Goal: Information Seeking & Learning: Learn about a topic

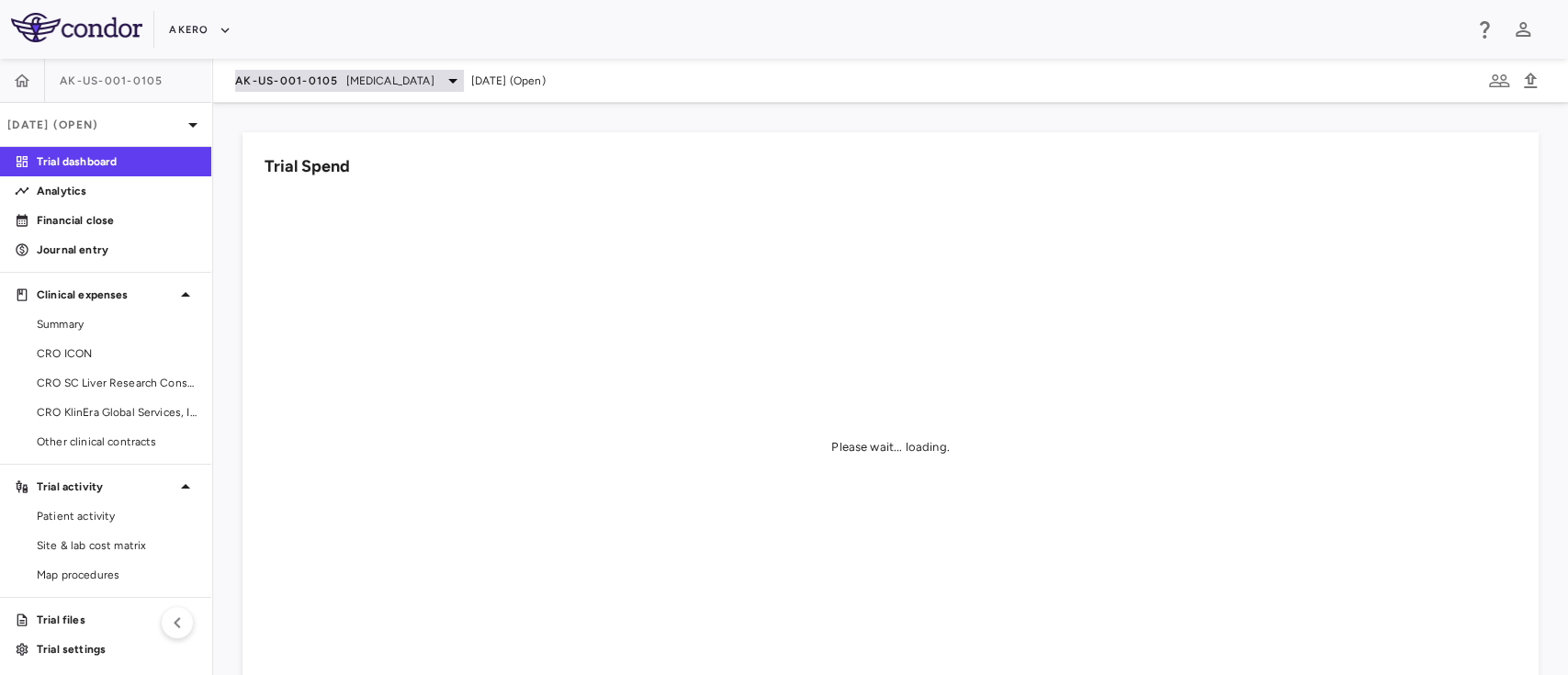
click at [305, 81] on span "AK-US-001-0105" at bounding box center [286, 80] width 104 height 15
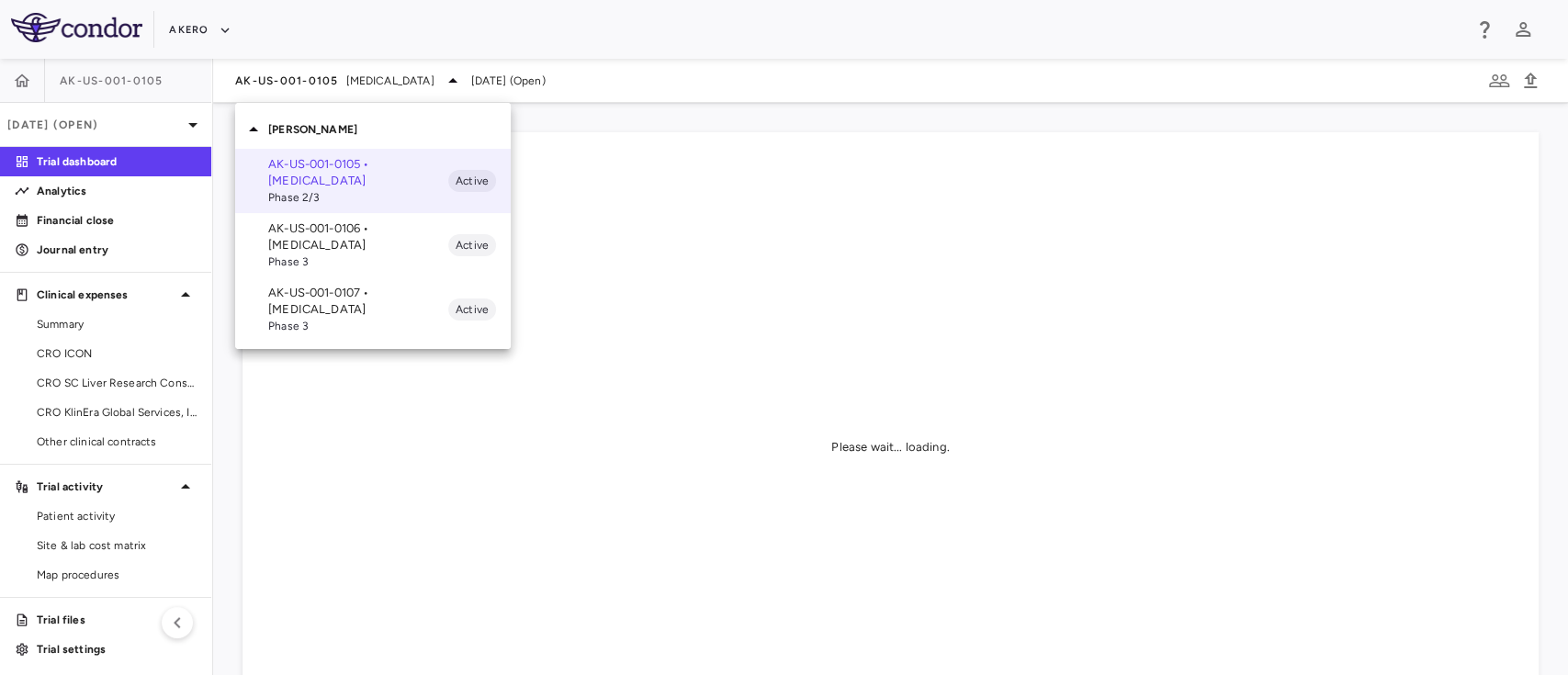
click at [201, 25] on div at bounding box center [784, 337] width 1568 height 675
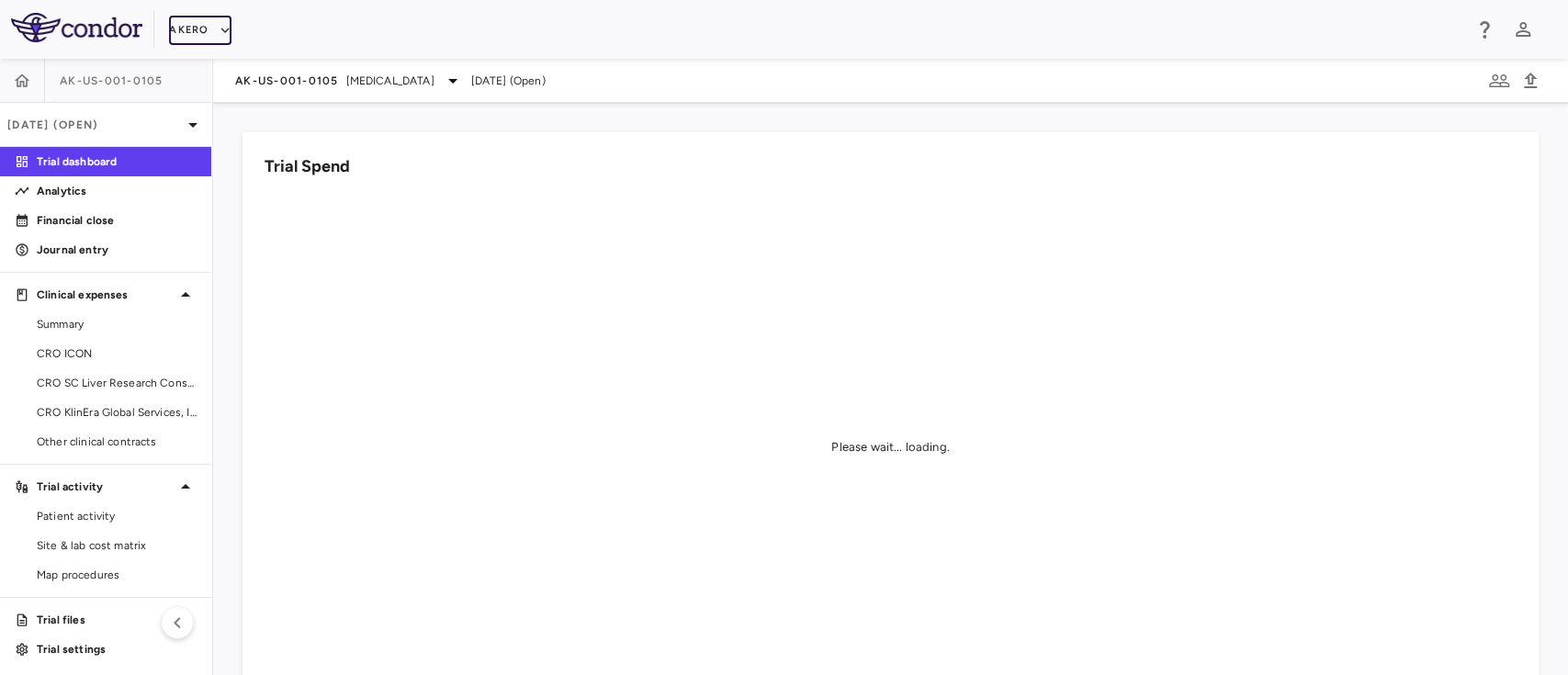
click at [201, 25] on button "Akero" at bounding box center [200, 30] width 61 height 29
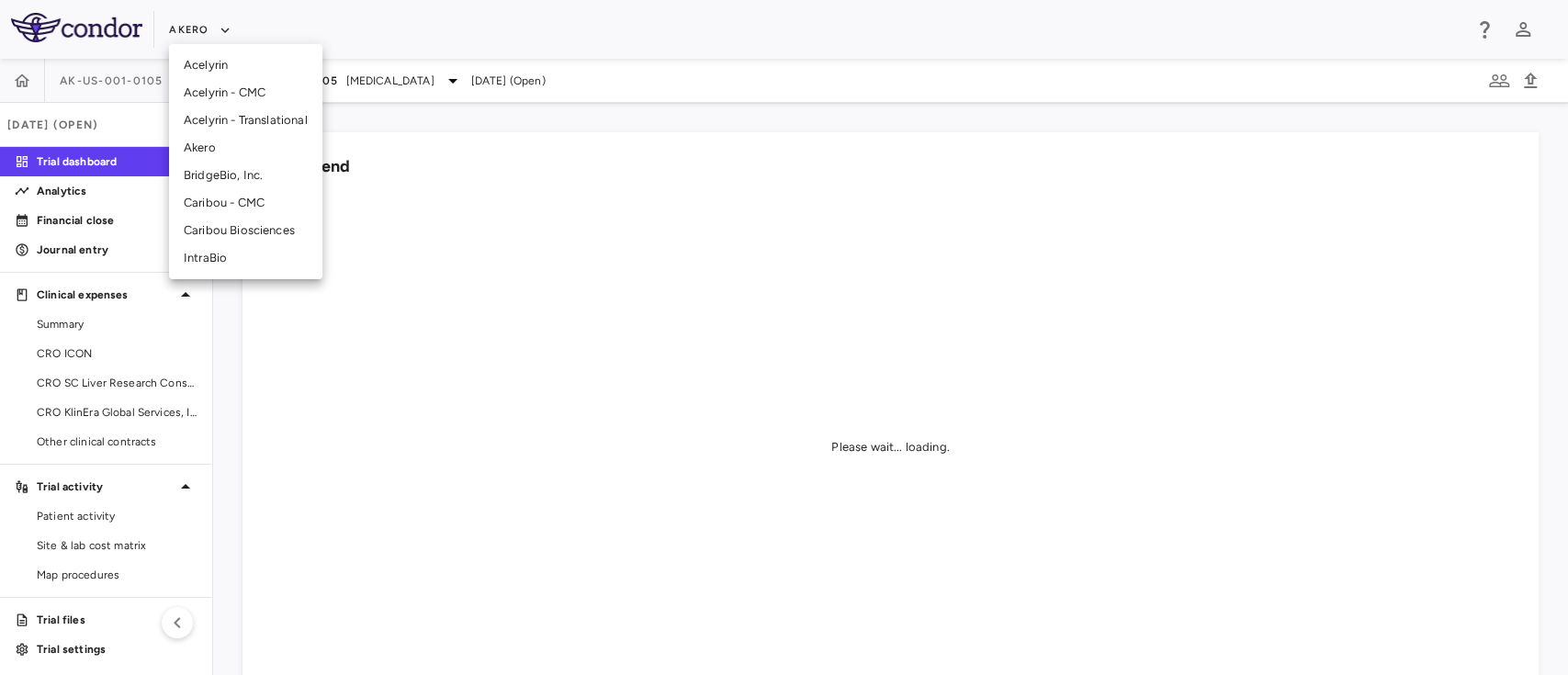
click at [217, 167] on li "BridgeBio, Inc." at bounding box center [246, 175] width 154 height 27
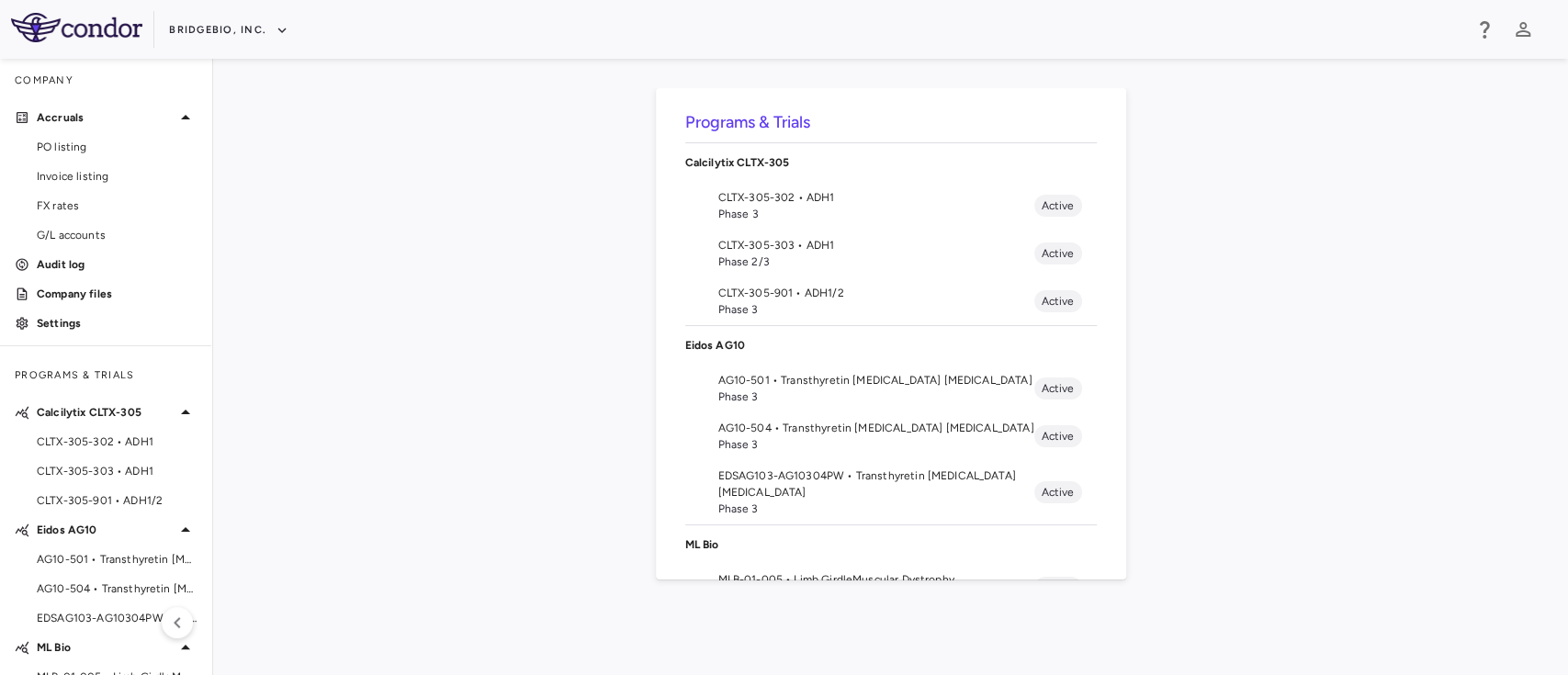
click at [805, 200] on span "CLTX-305-302 • ADH1" at bounding box center [877, 197] width 316 height 17
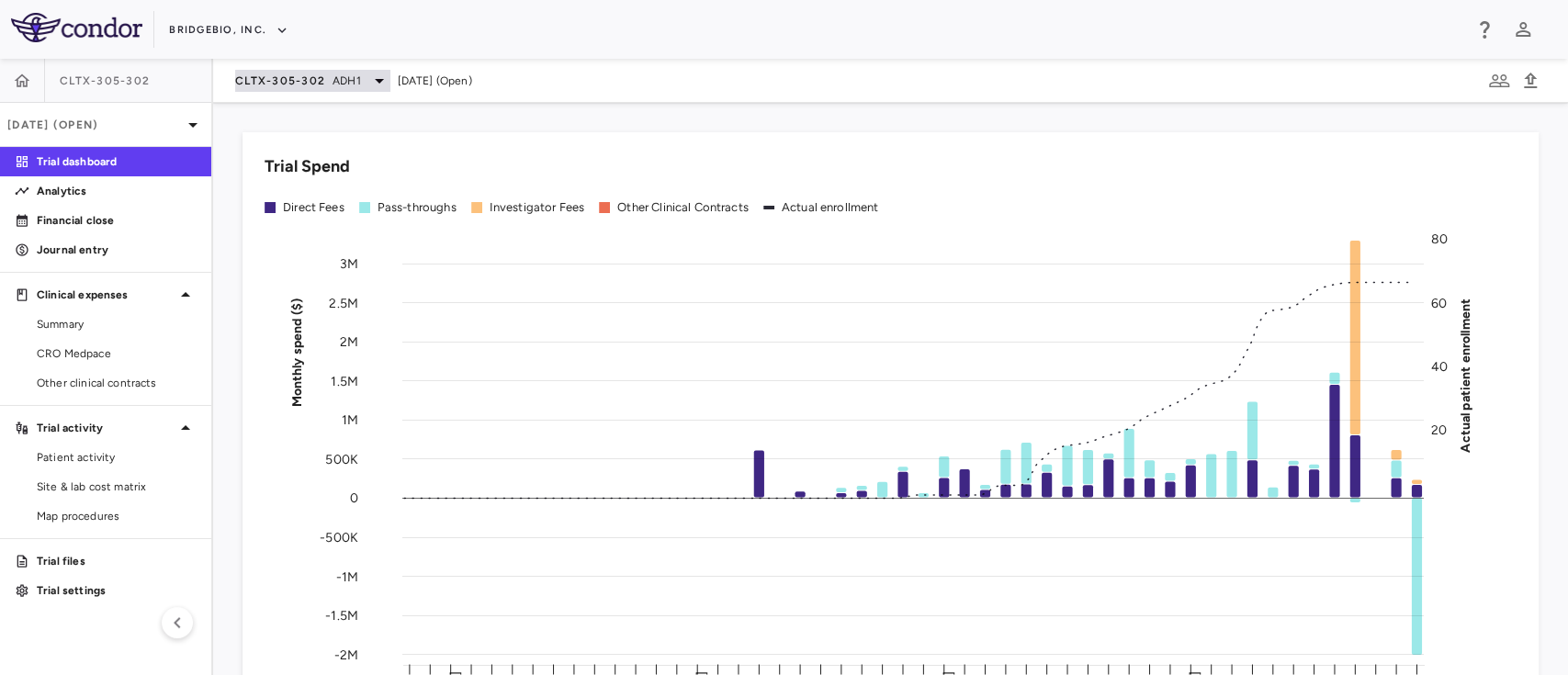
click at [350, 70] on div "CLTX-305-302 ADH1" at bounding box center [312, 81] width 155 height 22
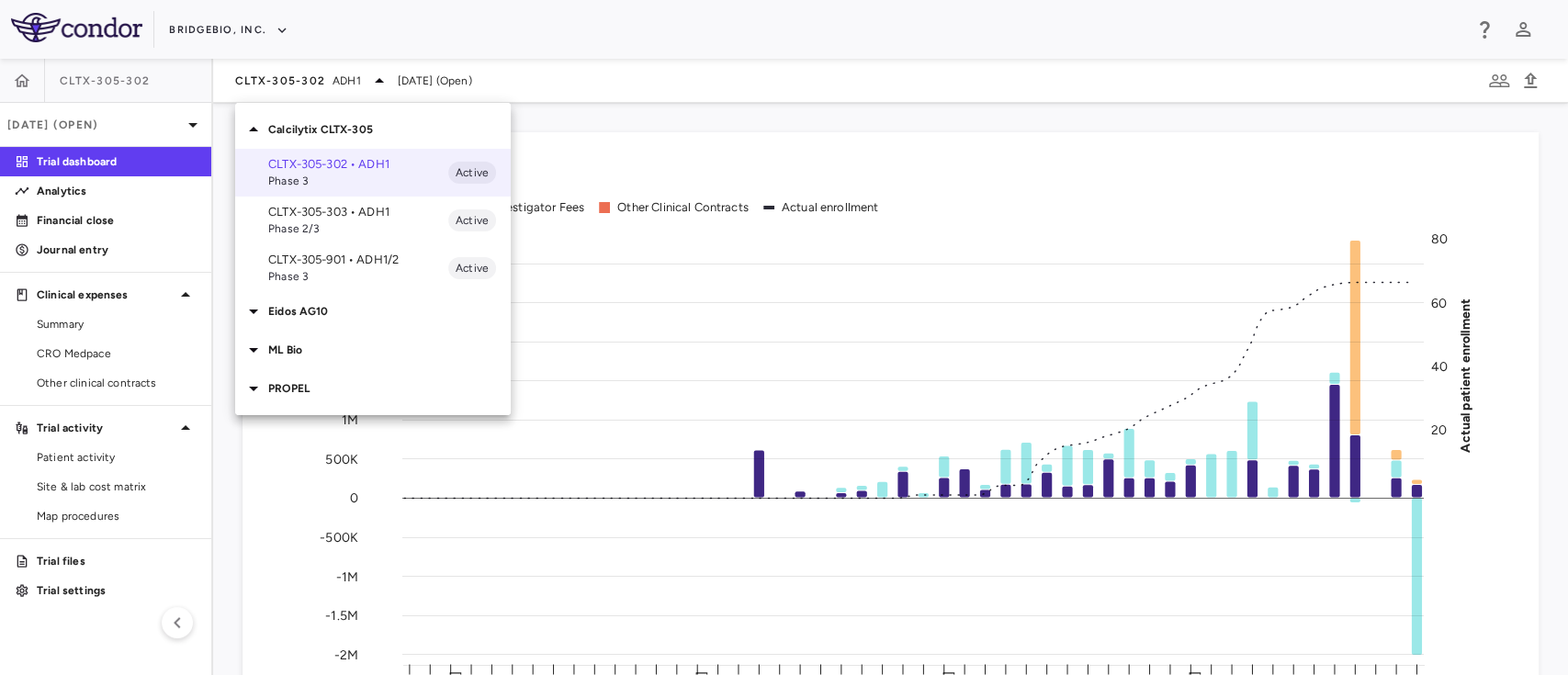
drag, startPoint x: 1560, startPoint y: 187, endPoint x: 1565, endPoint y: 327, distance: 140.1
click at [1565, 327] on div at bounding box center [784, 337] width 1568 height 675
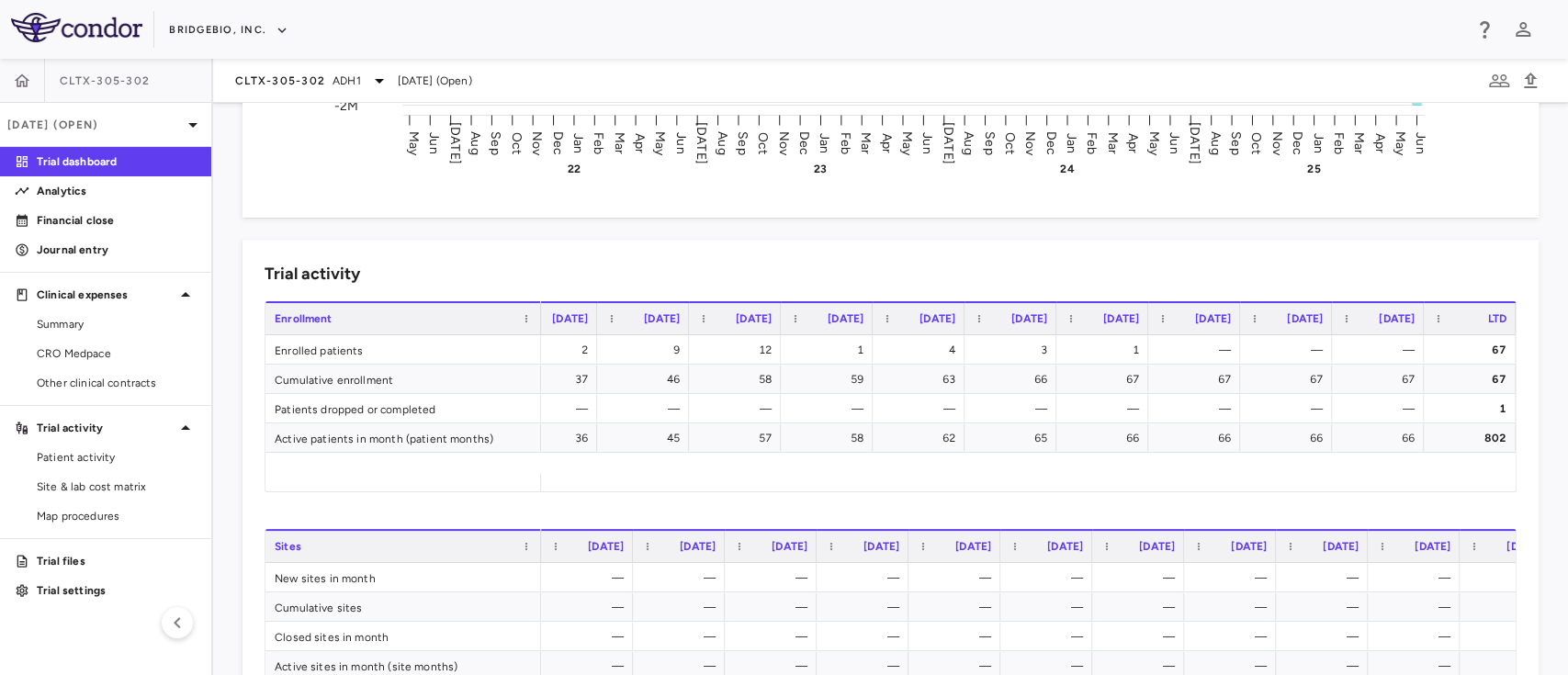
scroll to position [592, 0]
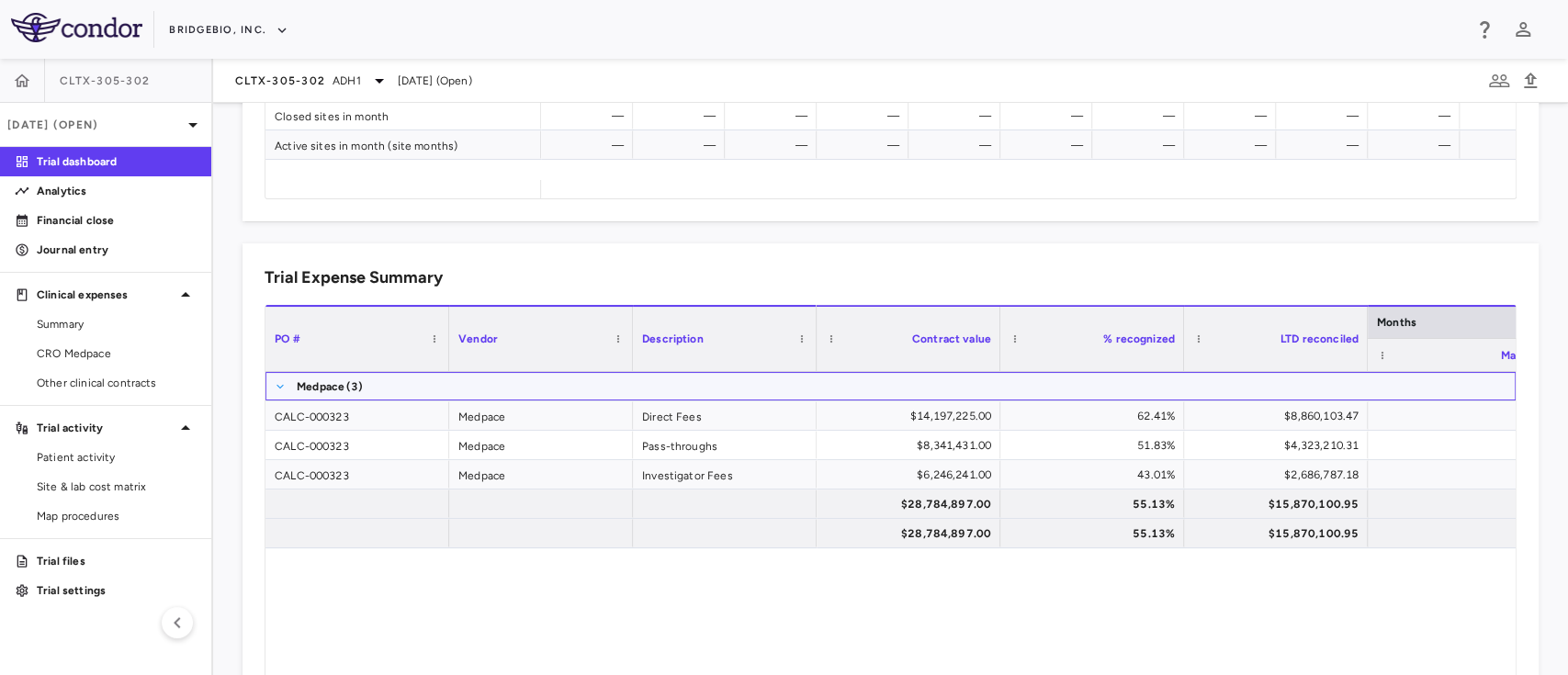
click at [281, 385] on span at bounding box center [280, 386] width 11 height 11
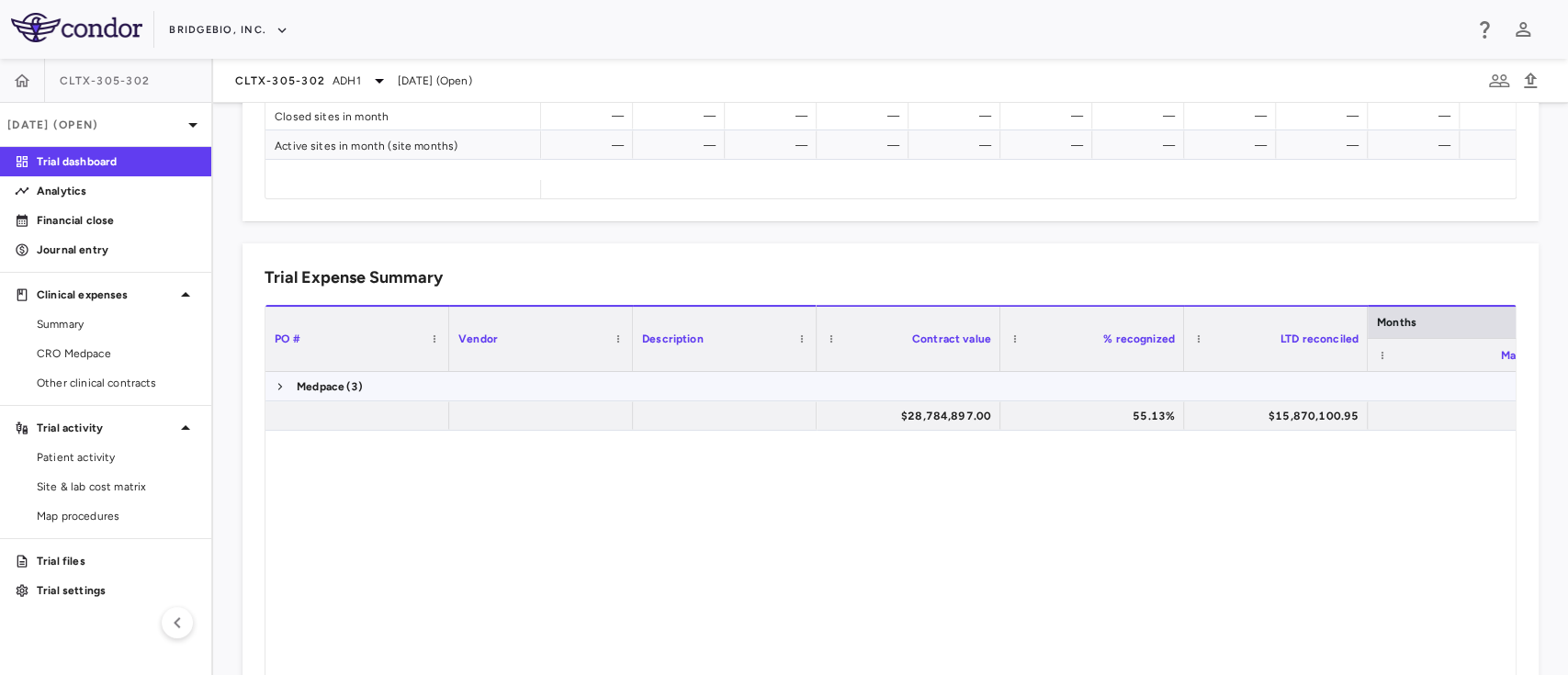
click at [281, 385] on span at bounding box center [280, 386] width 11 height 11
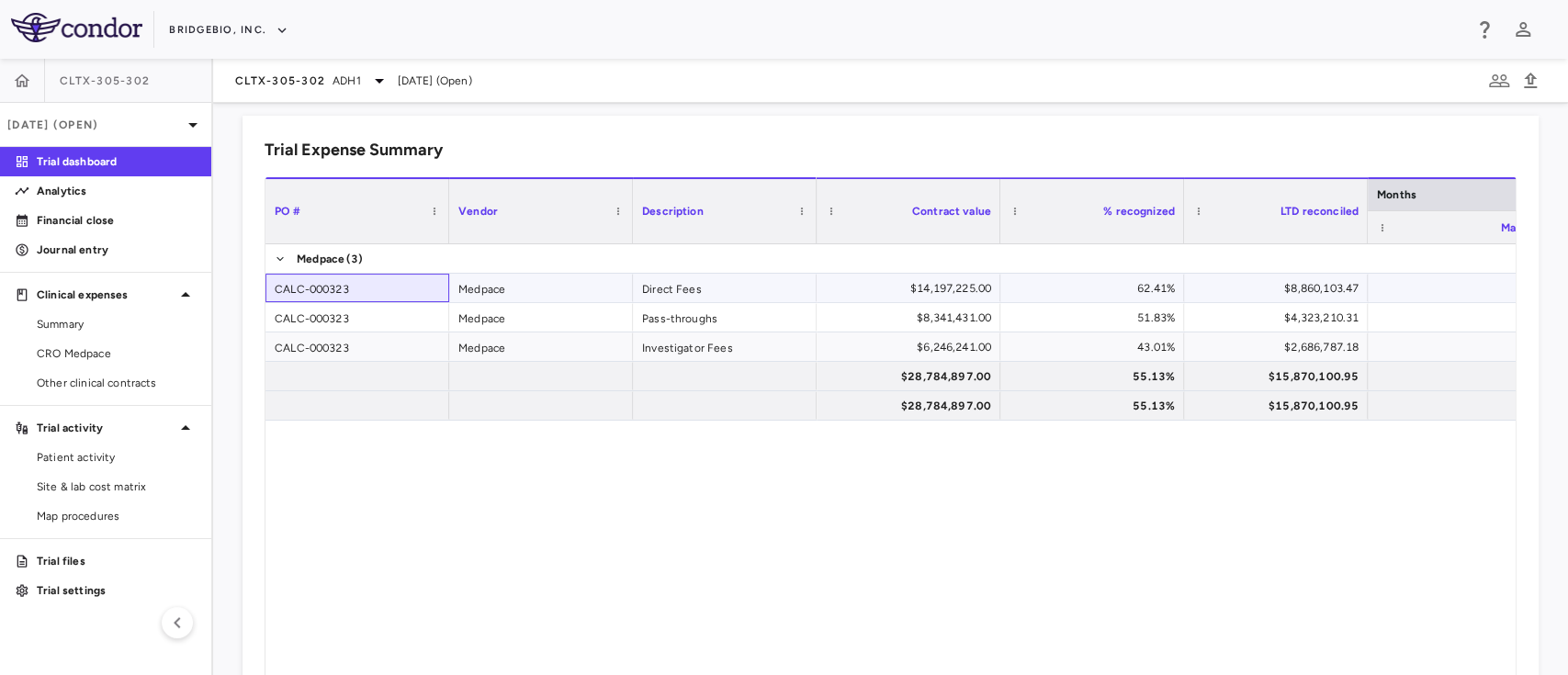
click at [334, 284] on div "CALC-000323" at bounding box center [357, 287] width 184 height 28
click at [336, 285] on div "CALC-000323" at bounding box center [357, 287] width 184 height 28
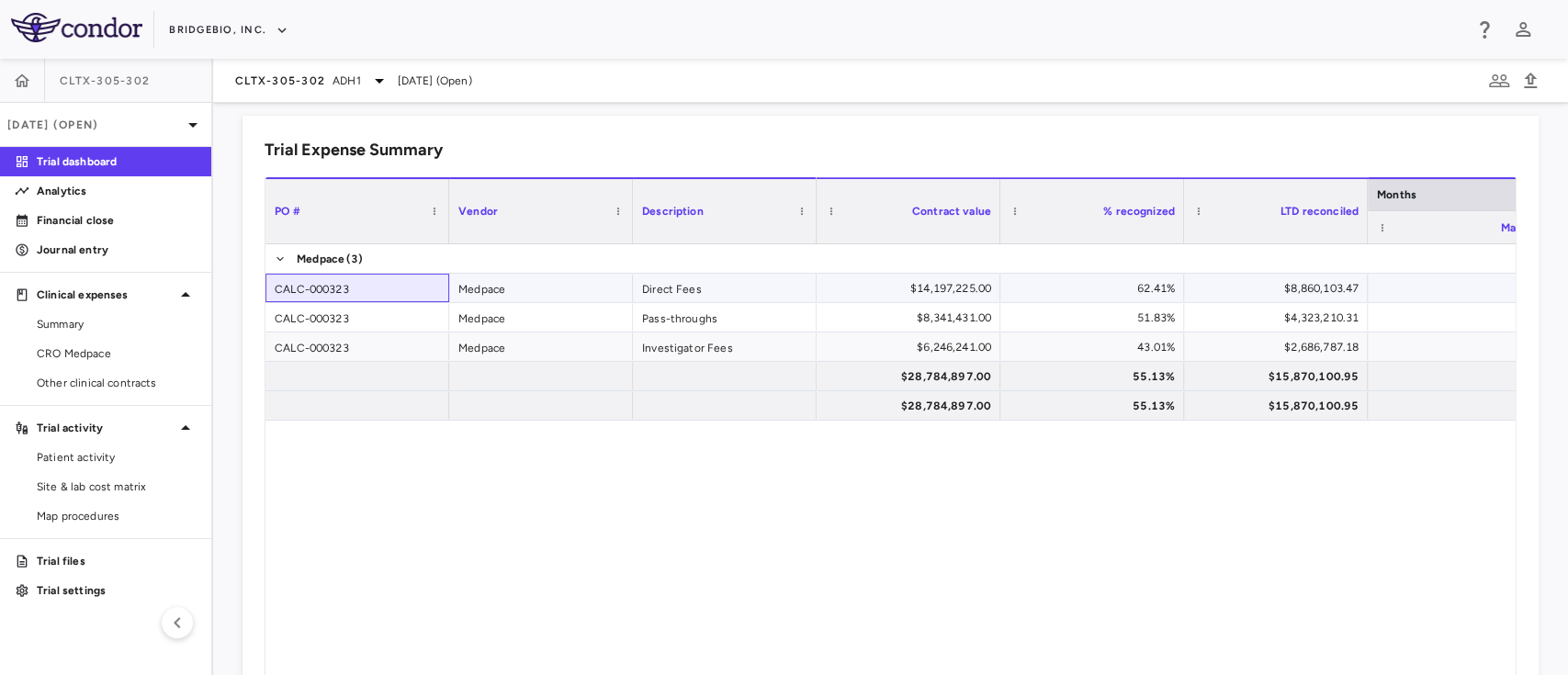
click at [292, 287] on div "CALC-000323" at bounding box center [357, 287] width 184 height 28
click at [358, 289] on div "CALC-000323" at bounding box center [357, 287] width 184 height 28
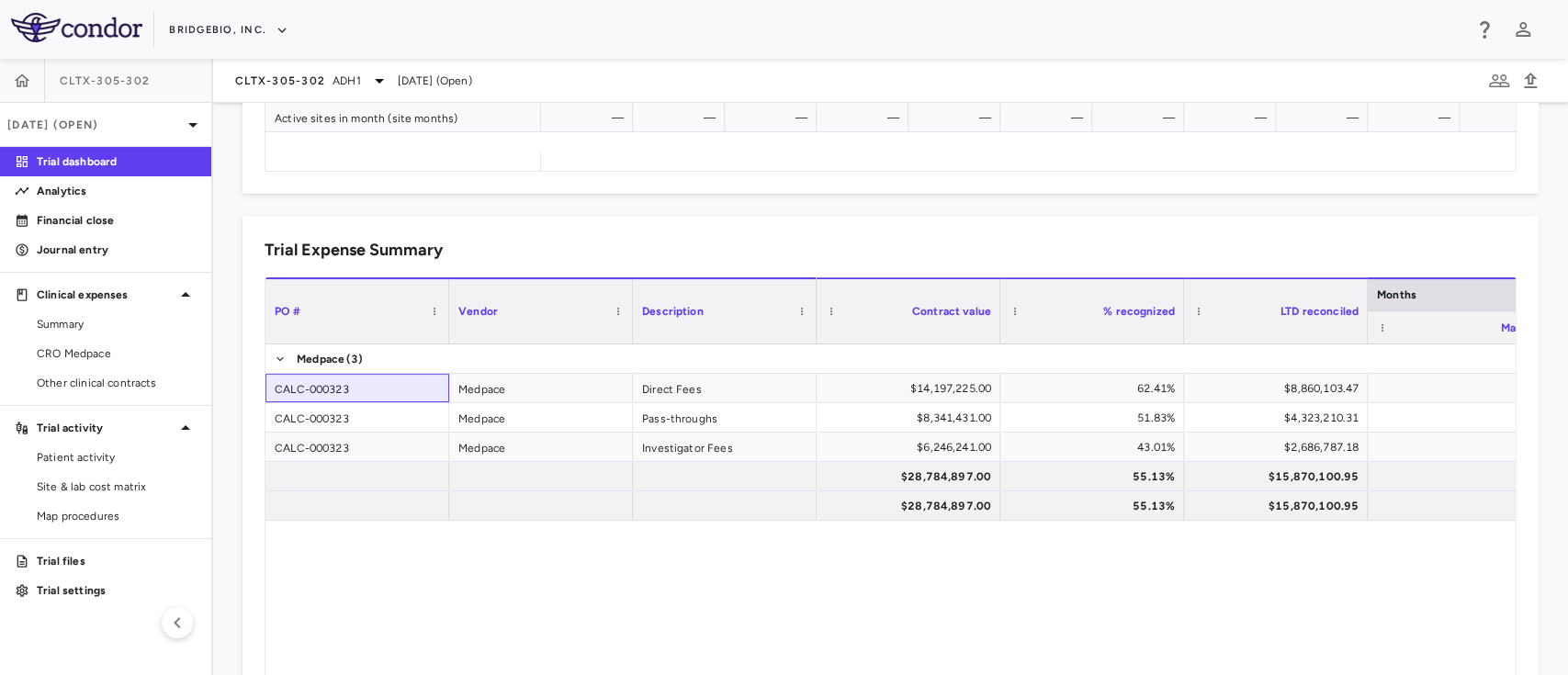
scroll to position [1095, 0]
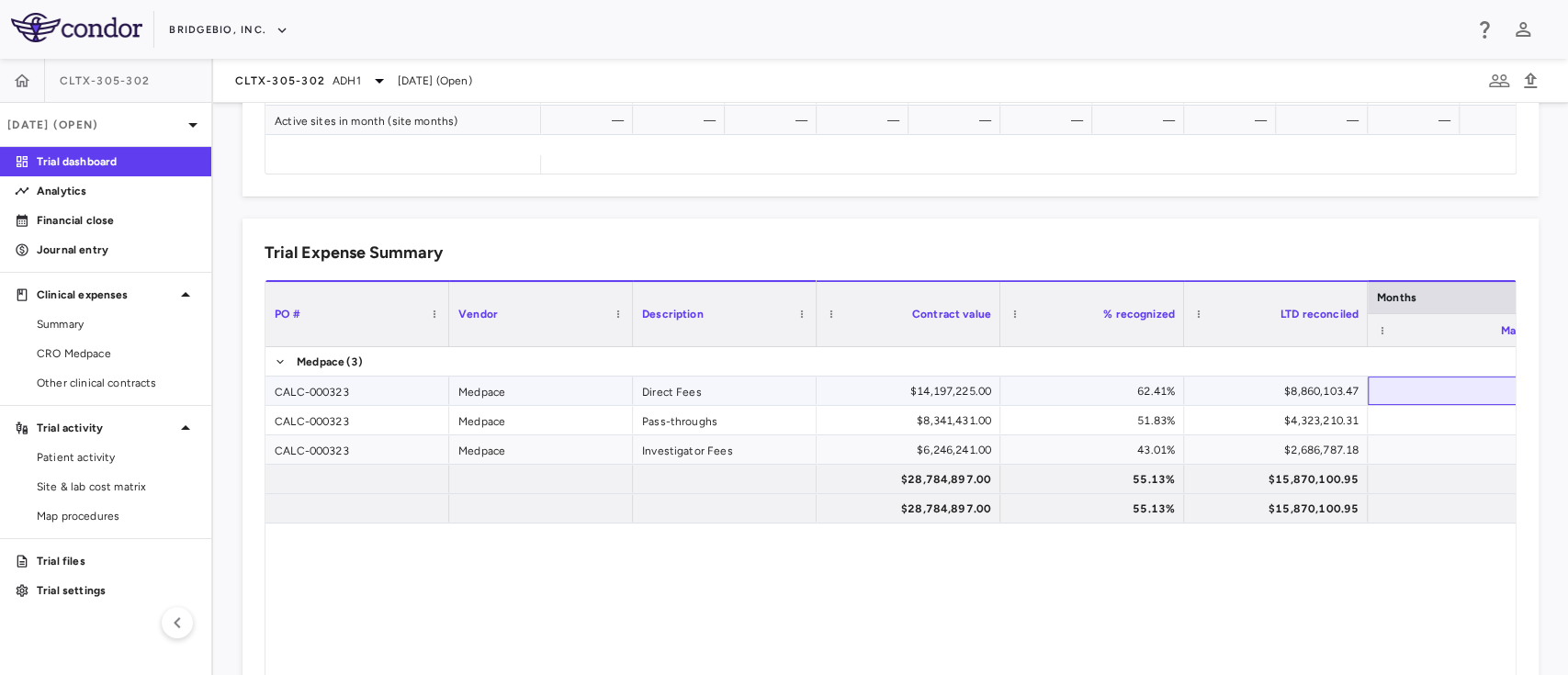
click at [1419, 381] on div "—" at bounding box center [1463, 392] width 158 height 29
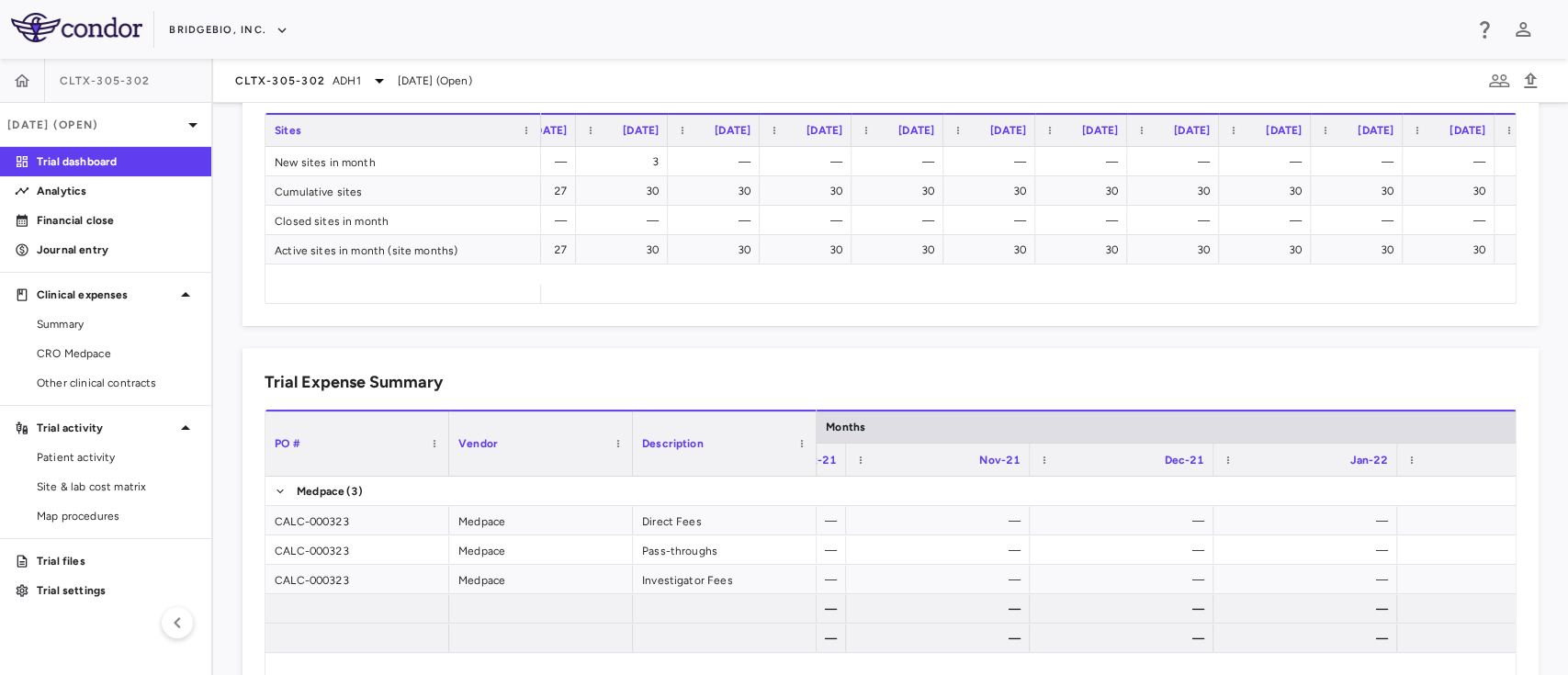
scroll to position [1009, 0]
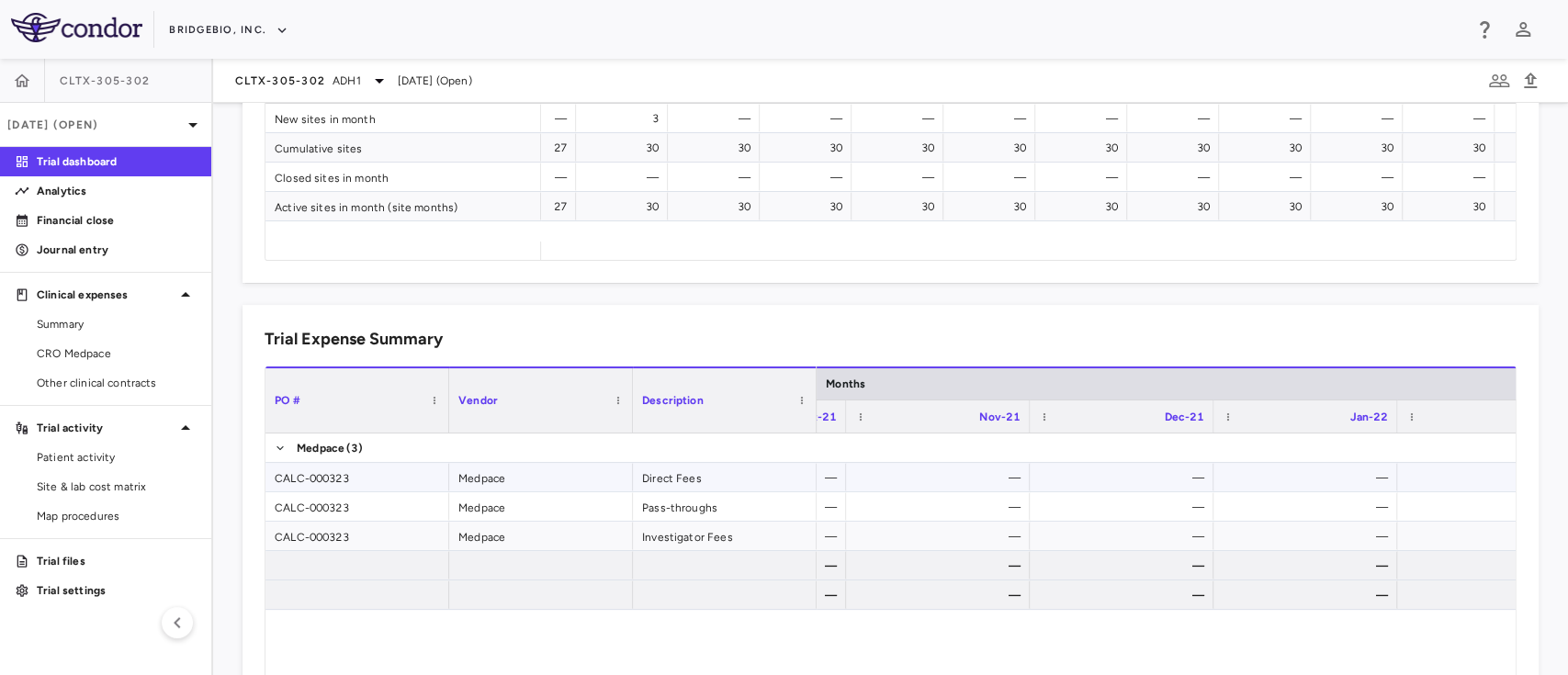
click at [1111, 477] on div "—" at bounding box center [1125, 477] width 158 height 29
click at [404, 474] on div "CALC-000323" at bounding box center [357, 476] width 184 height 28
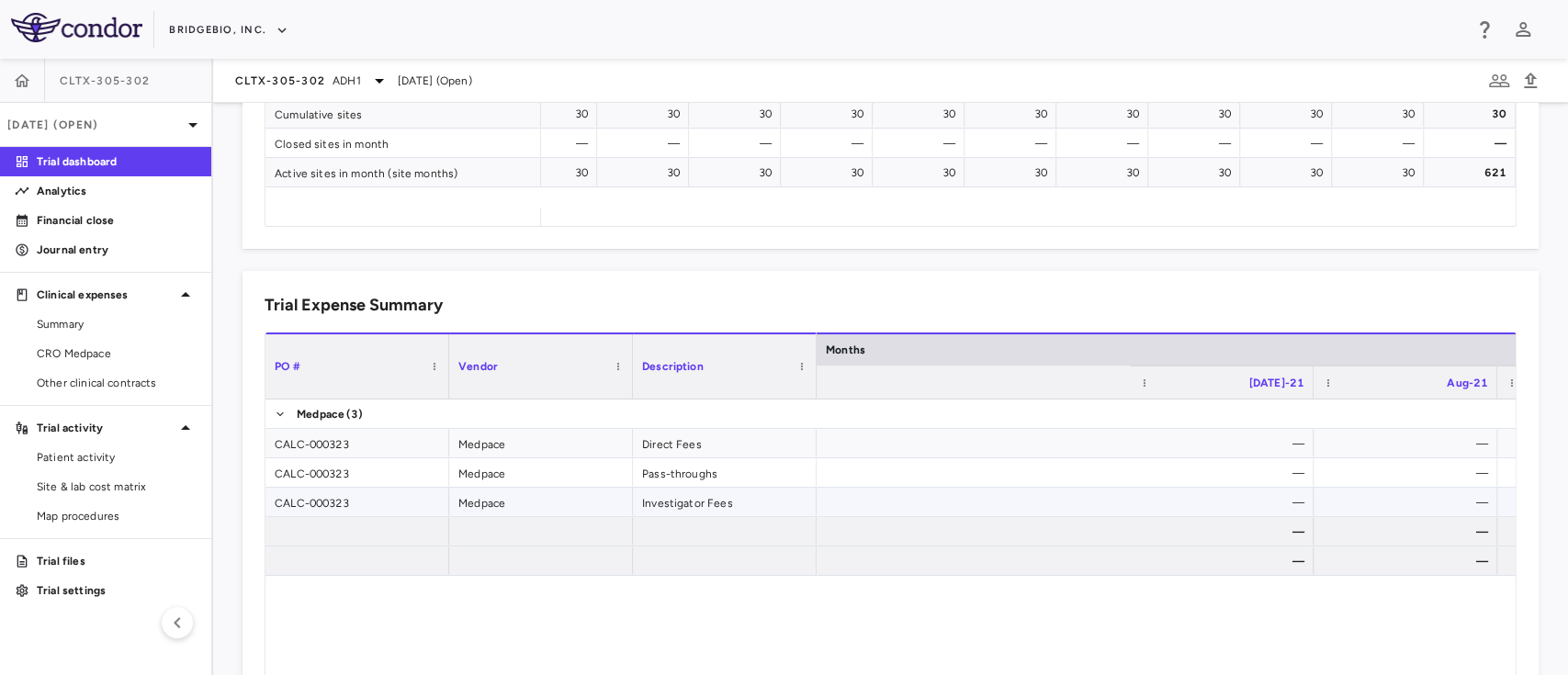
scroll to position [0, 2443]
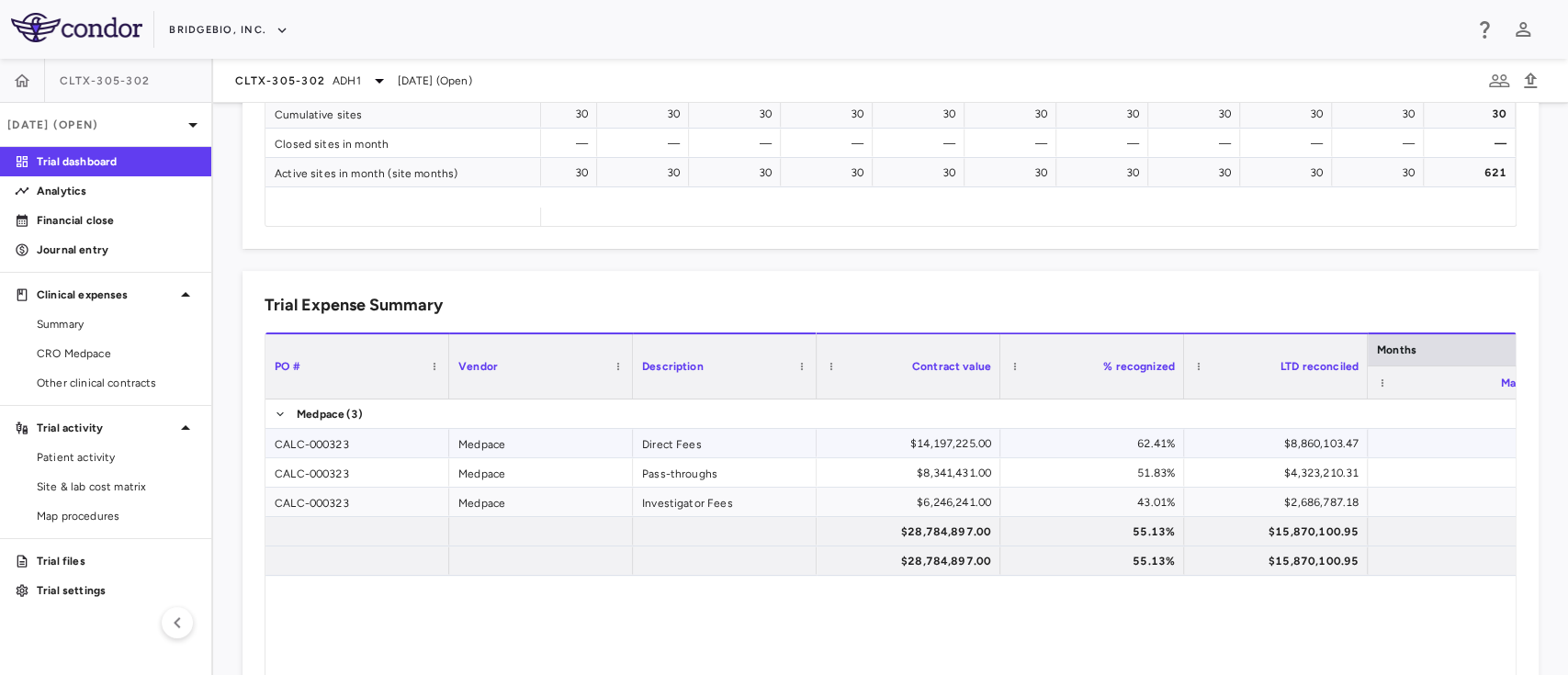
click at [359, 439] on div "CALC-000323" at bounding box center [357, 442] width 184 height 28
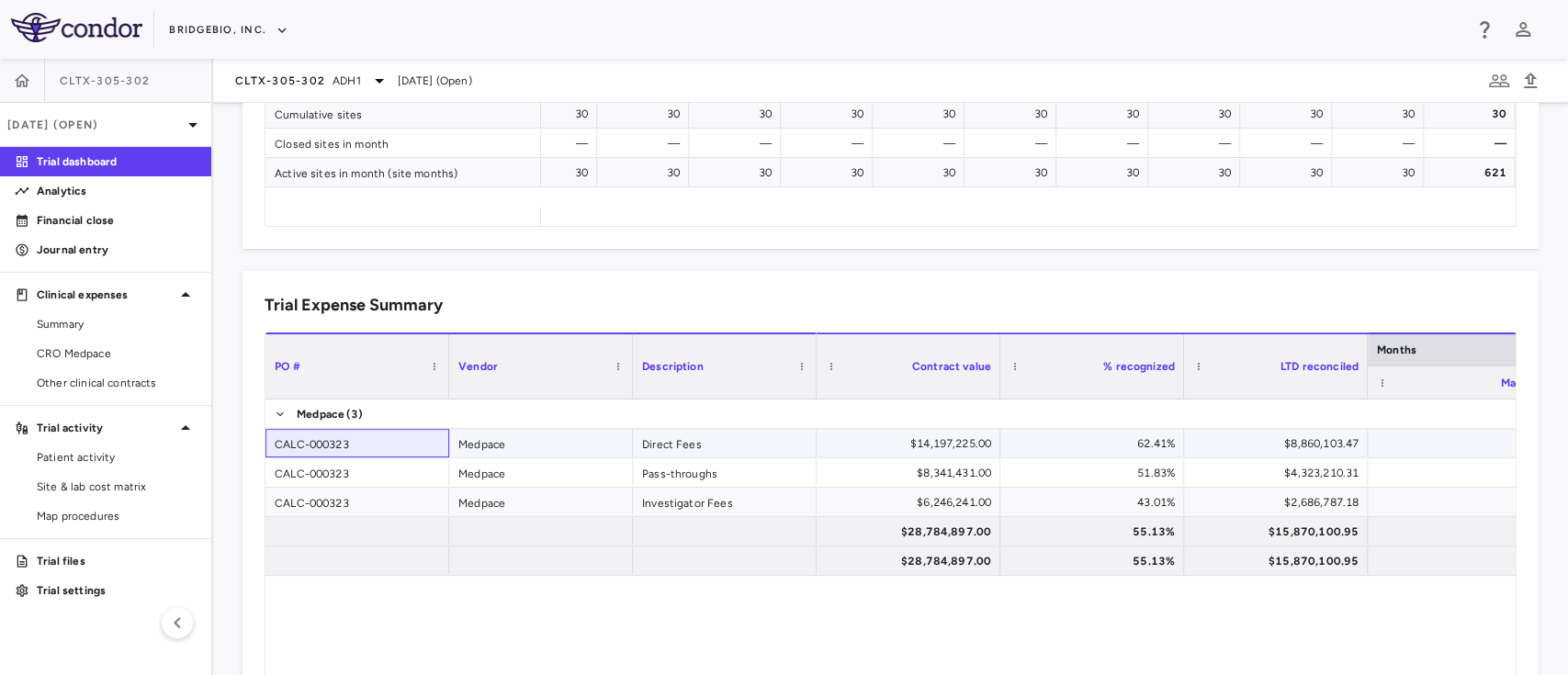
click at [359, 439] on div "CALC-000323" at bounding box center [357, 442] width 184 height 28
click at [346, 480] on div "CALC-000323" at bounding box center [357, 472] width 184 height 28
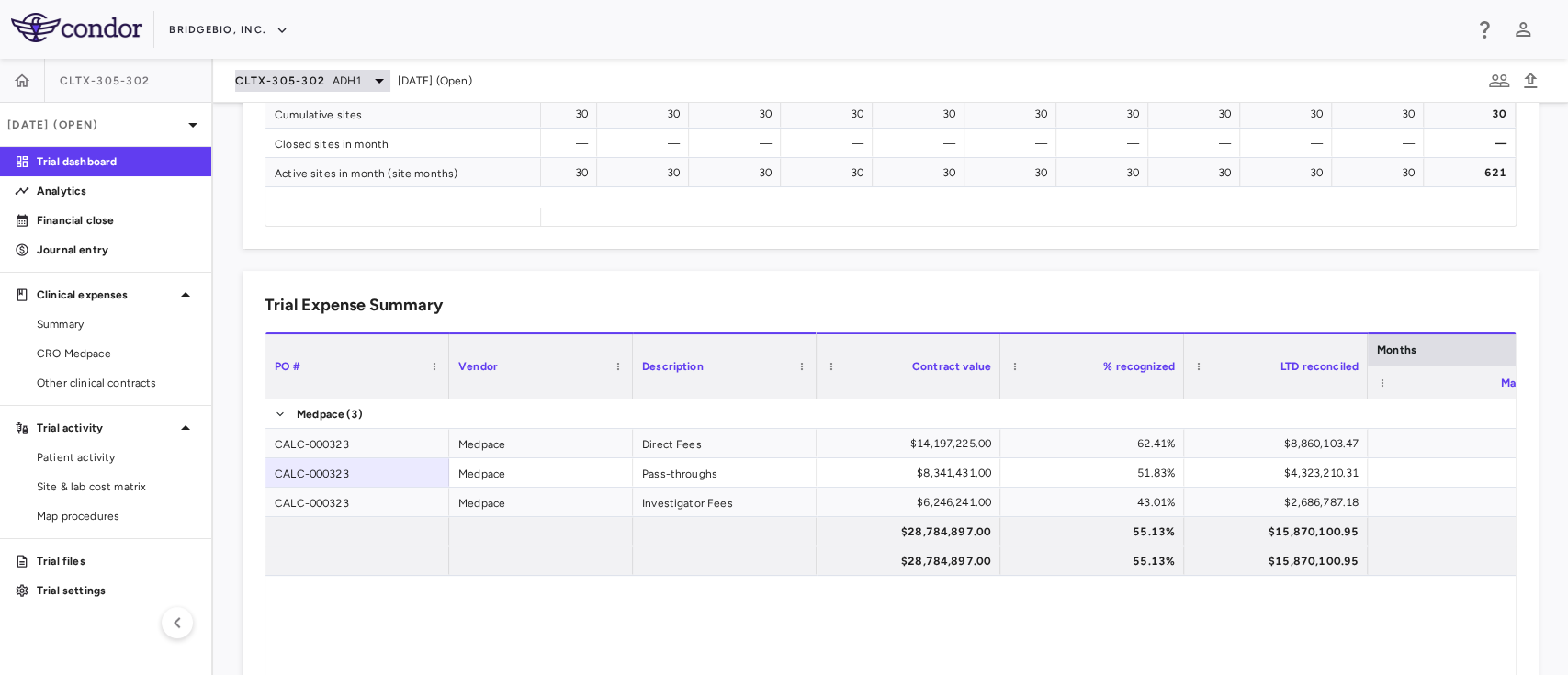
click at [333, 73] on span "ADH1" at bounding box center [346, 81] width 28 height 17
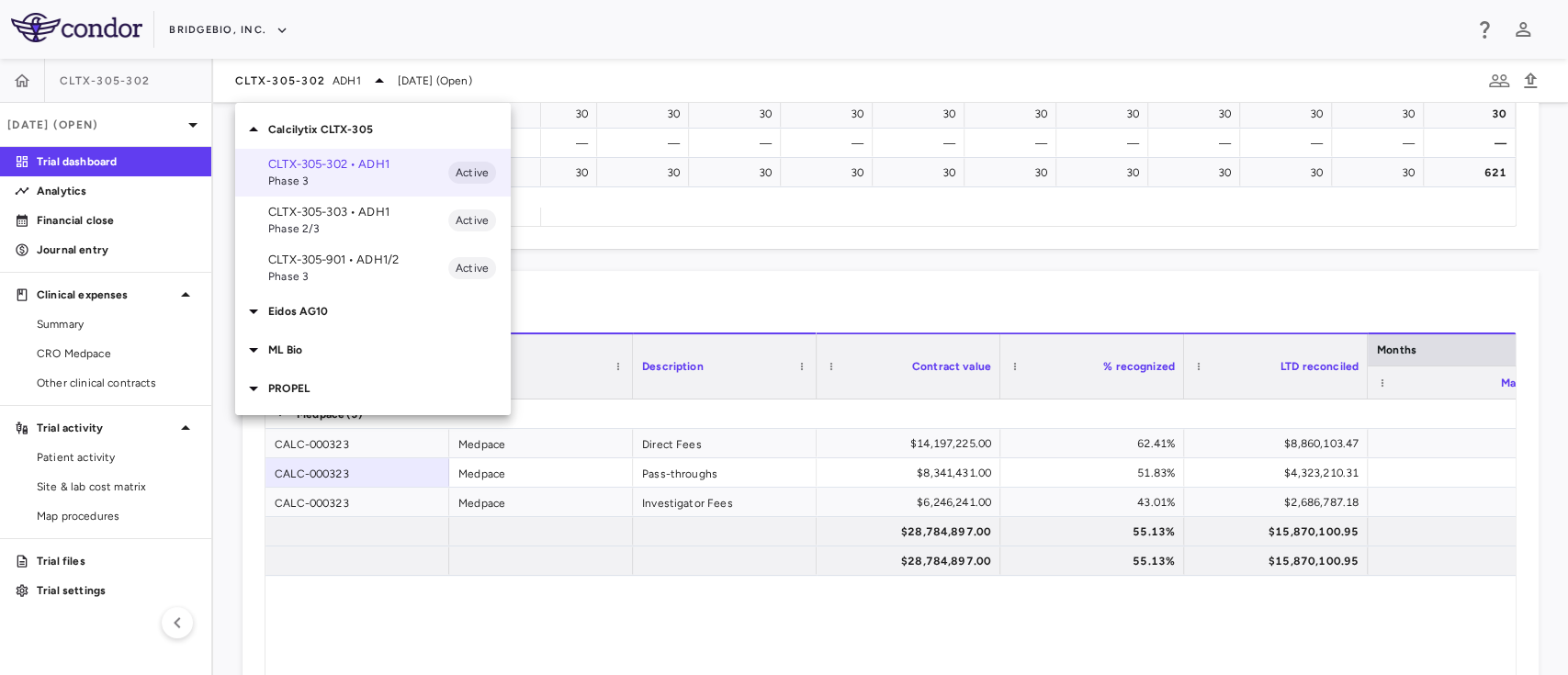
click at [271, 315] on p "Eidos AG10" at bounding box center [389, 311] width 243 height 17
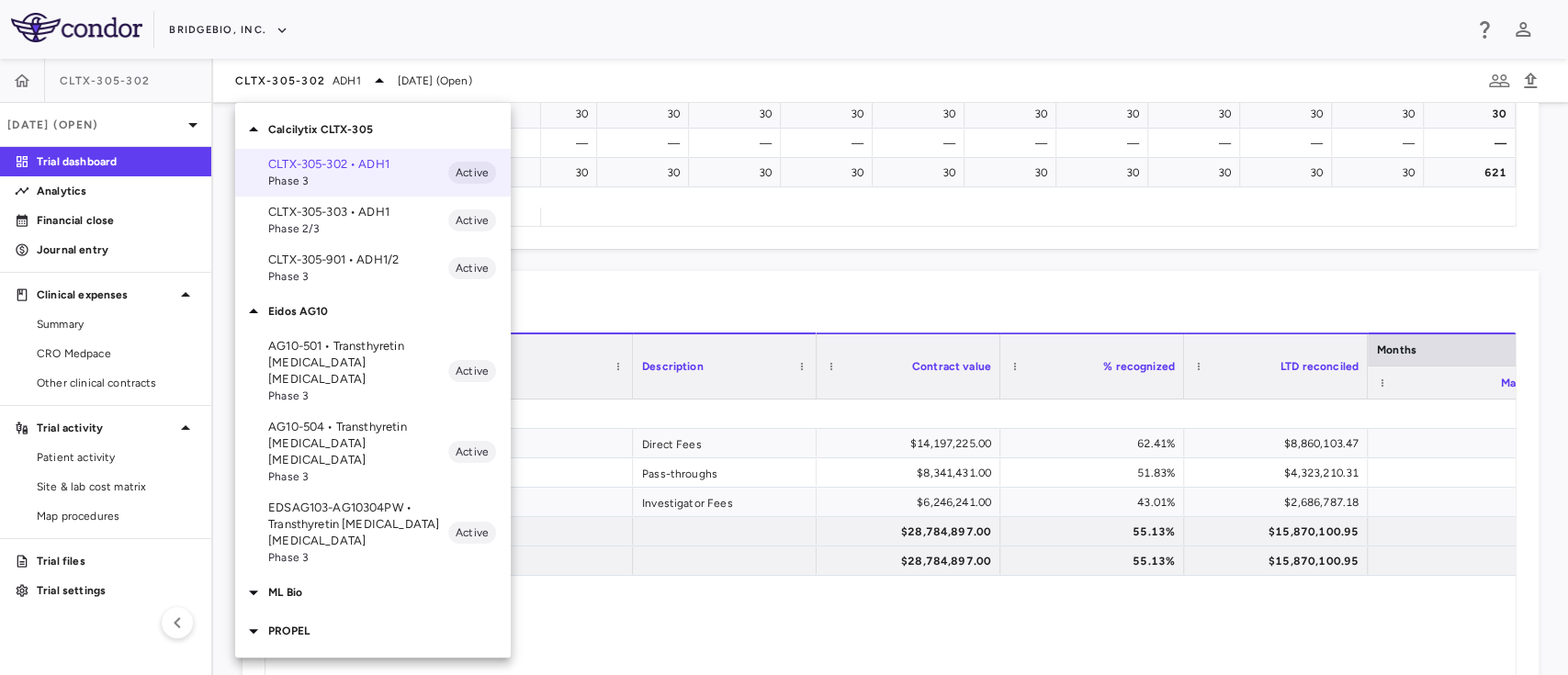
click at [343, 356] on p "AG10-501 • Transthyretin Amyloid Cardiomyopathy" at bounding box center [357, 362] width 180 height 50
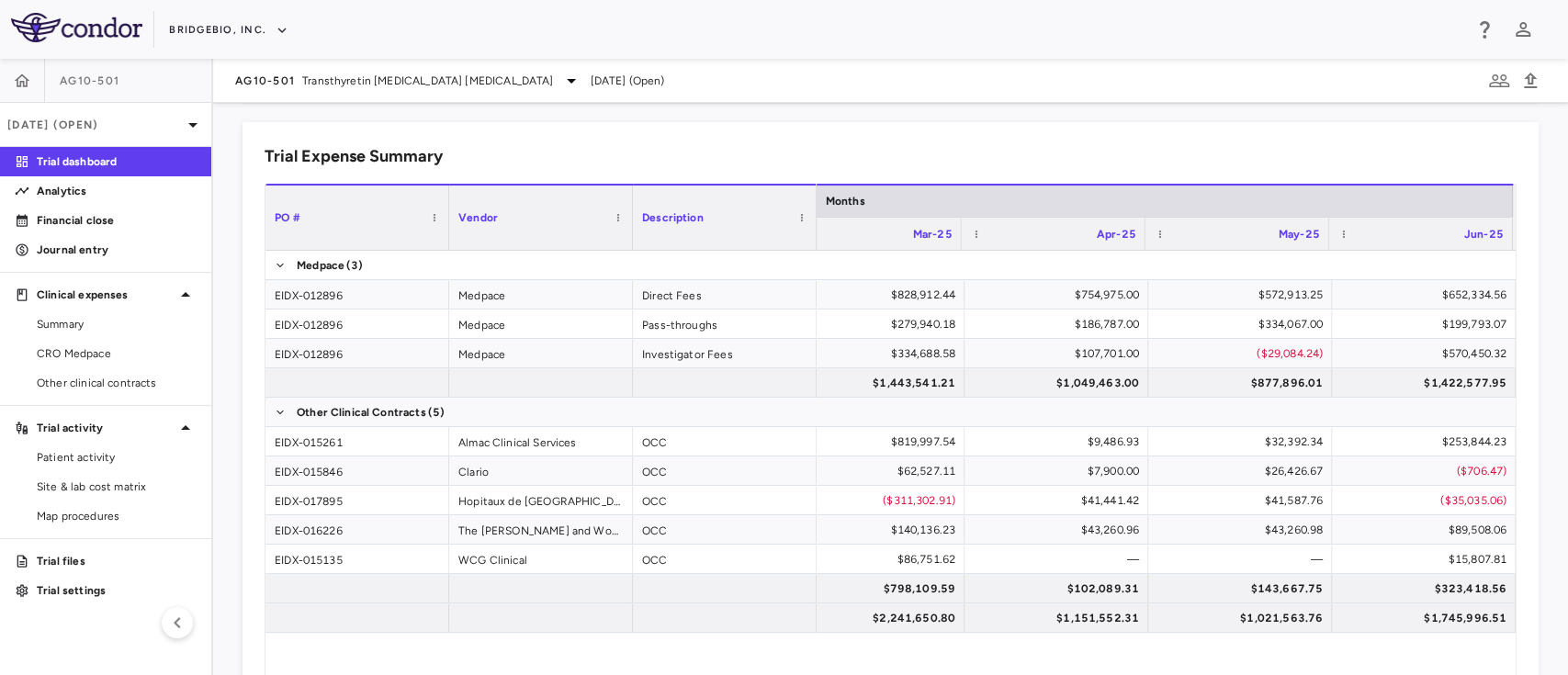
scroll to position [1250, 0]
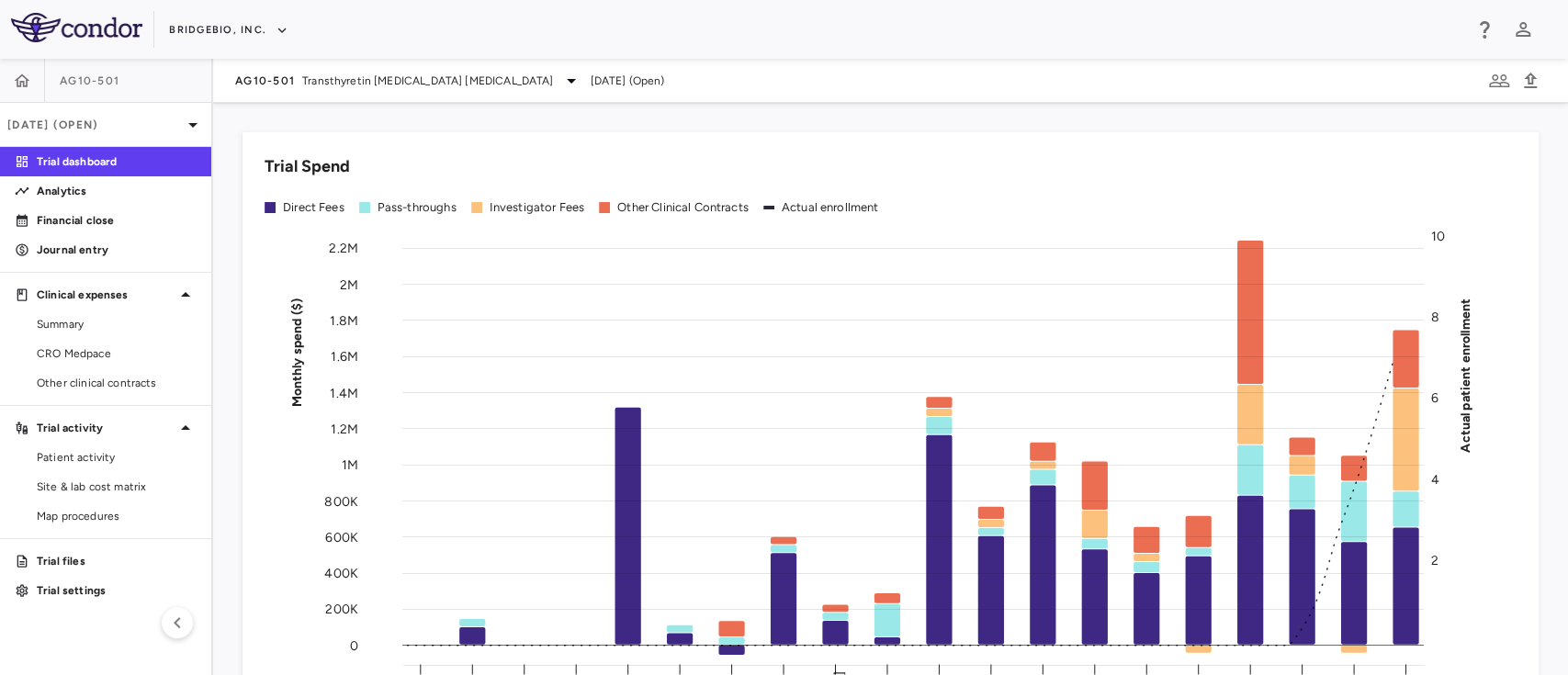
click at [382, 331] on icon "Monthly spend ($) 0 200K 400K 600K 800K 1M 1.2M 1.4M 1.6M 1.8M 2M 2.2M Actual p…" at bounding box center [881, 475] width 1233 height 507
click at [264, 44] on div "BridgeBio, Inc." at bounding box center [784, 29] width 1568 height 58
click at [262, 40] on button "BridgeBio, Inc." at bounding box center [229, 30] width 120 height 29
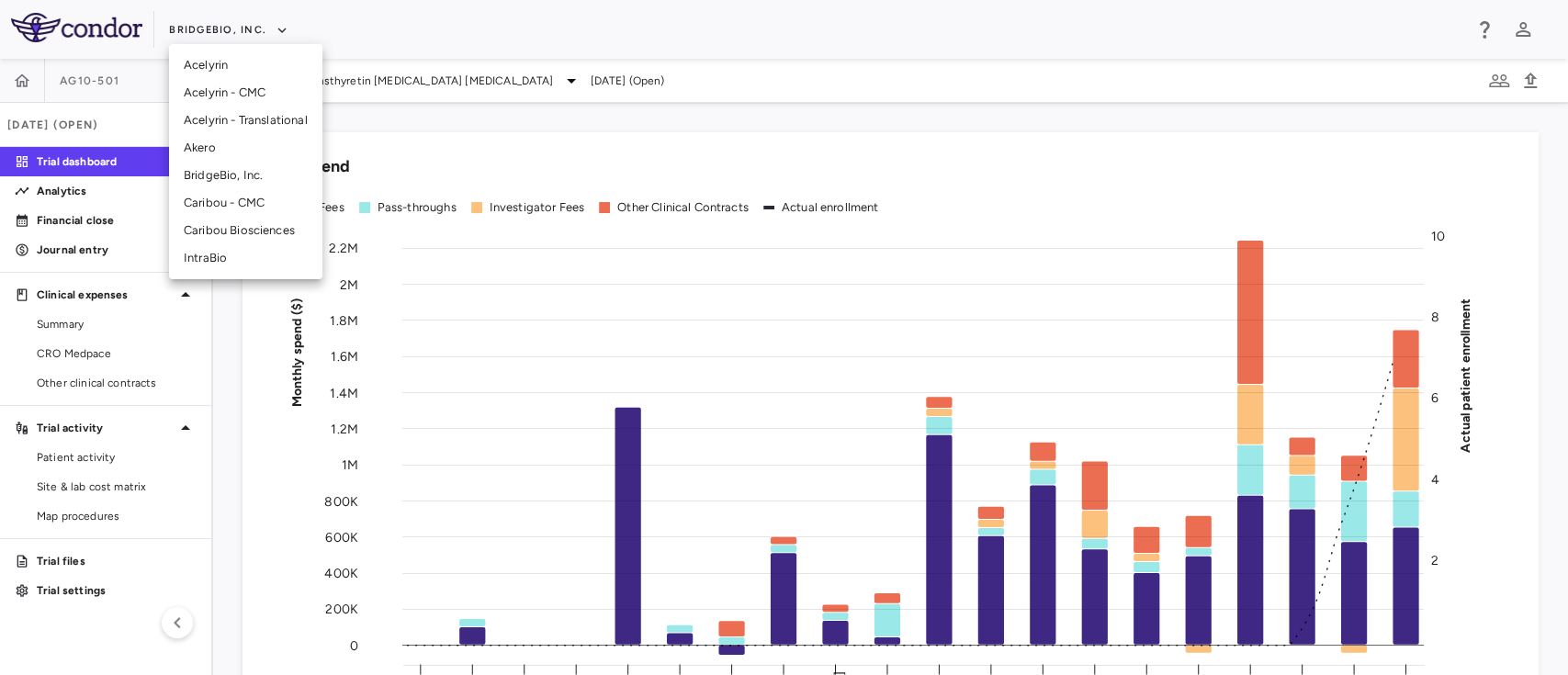
click at [256, 182] on li "BridgeBio, Inc." at bounding box center [246, 175] width 154 height 27
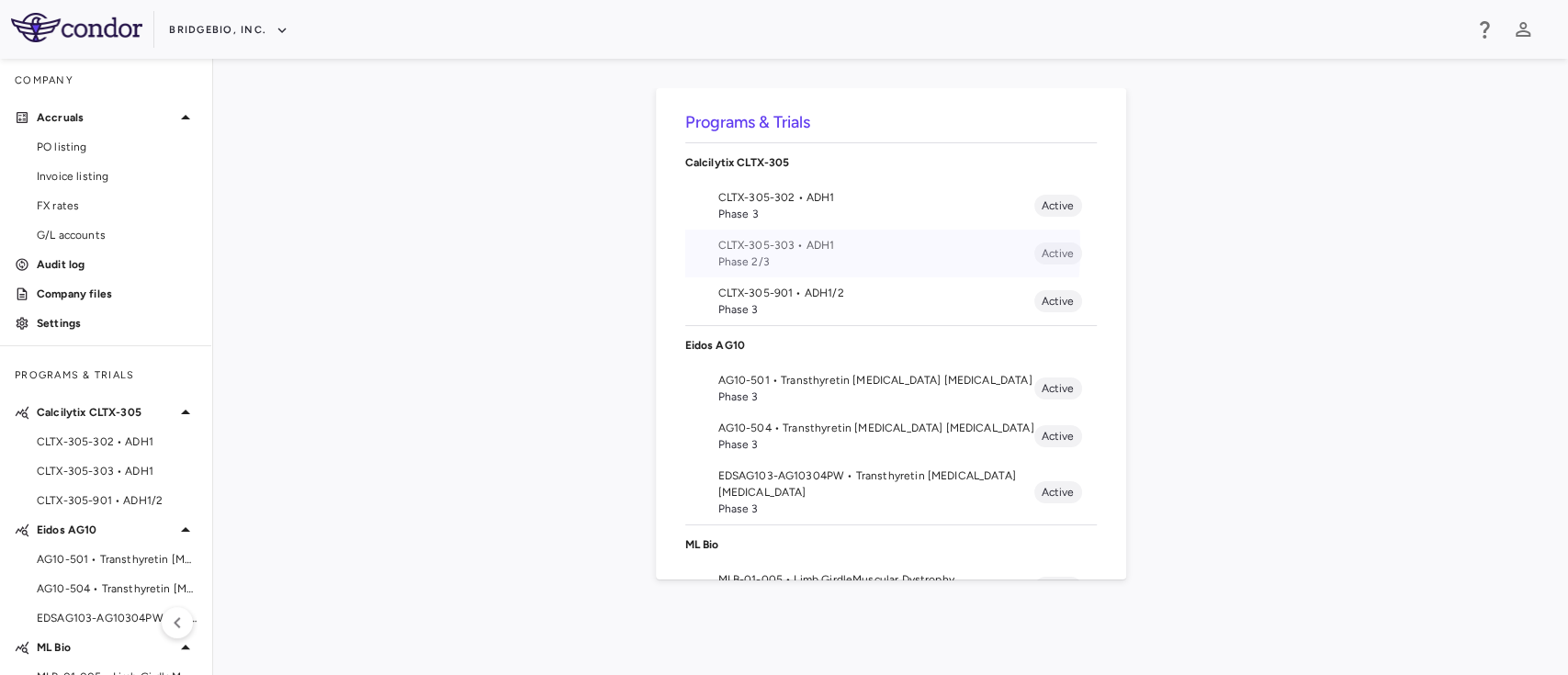
click at [786, 249] on span "CLTX-305-303 • ADH1" at bounding box center [877, 244] width 316 height 17
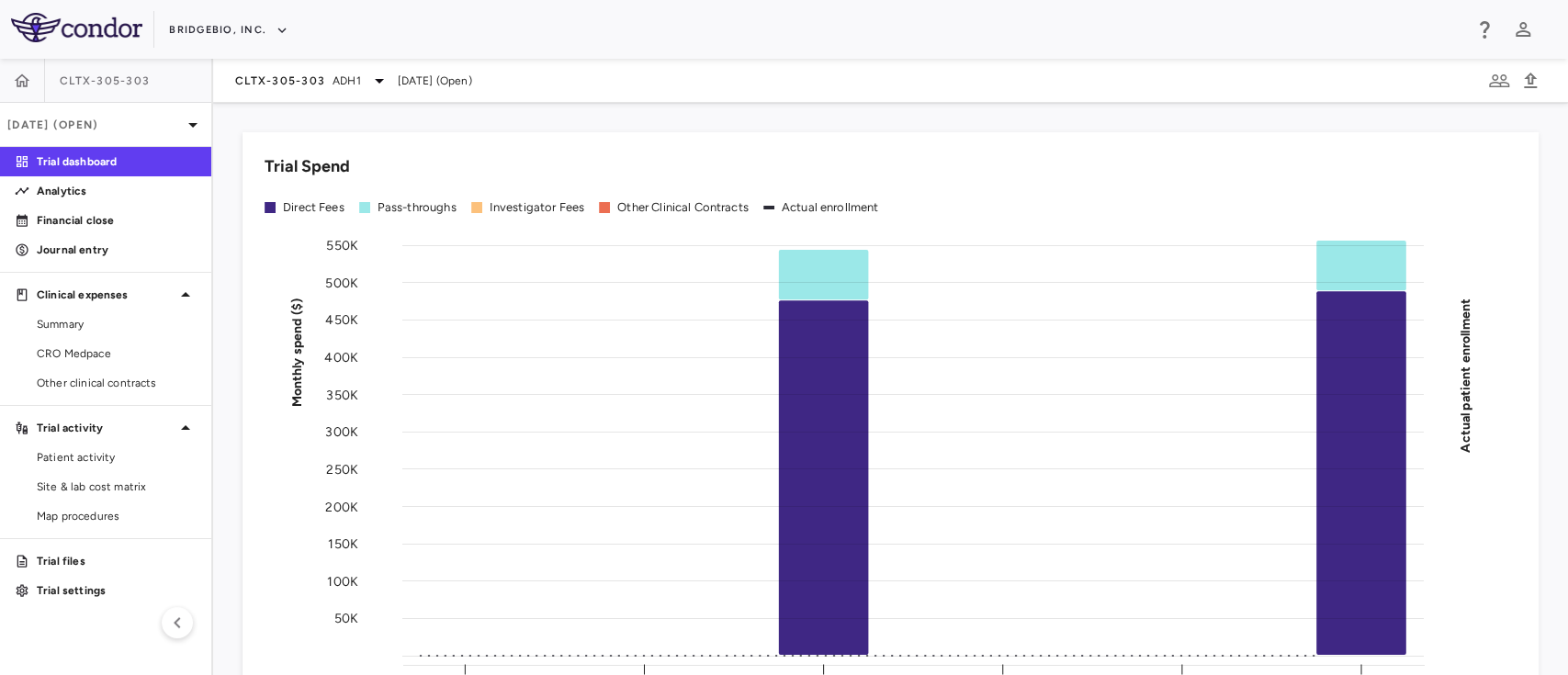
click at [130, 80] on span "CLTX-305-303" at bounding box center [104, 80] width 90 height 15
click at [181, 117] on p "Jun 2025 (Open)" at bounding box center [94, 125] width 174 height 17
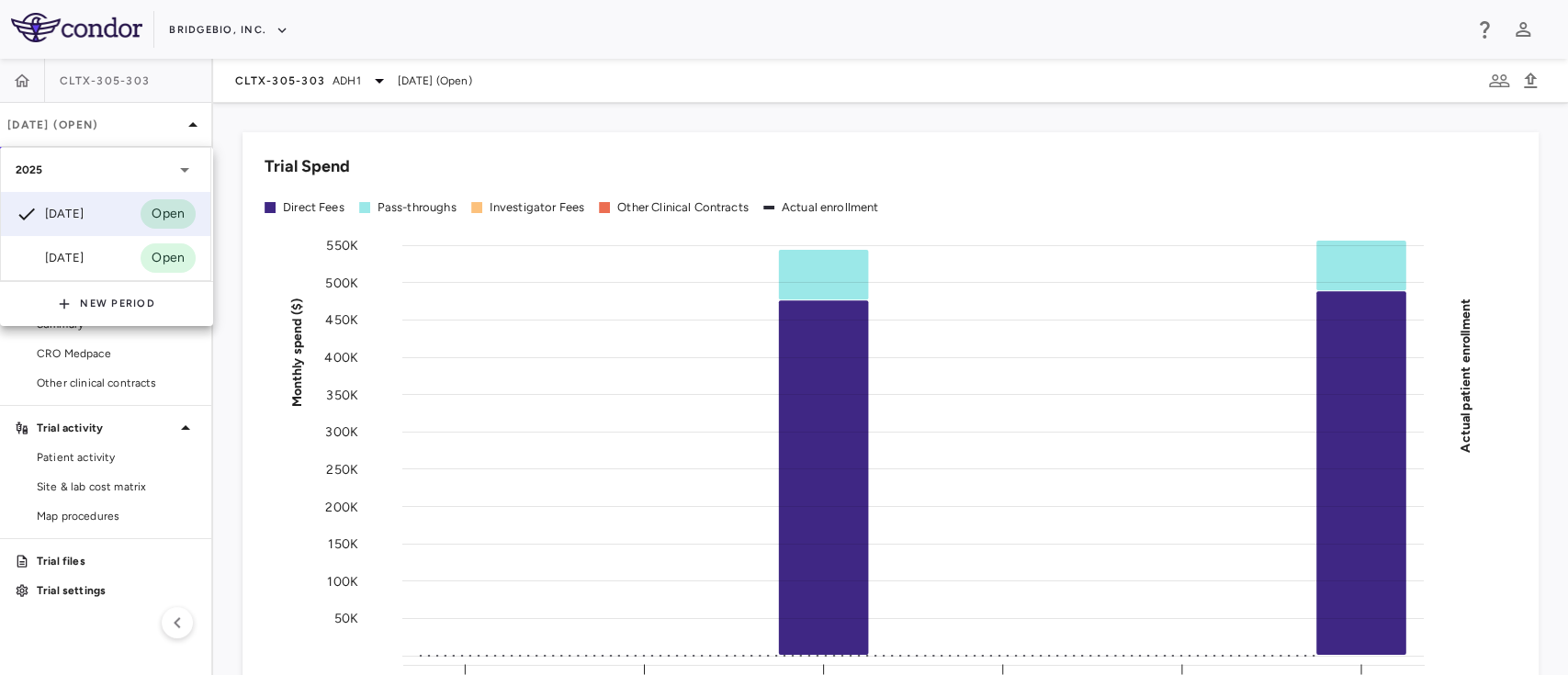
click at [334, 77] on div at bounding box center [784, 337] width 1568 height 675
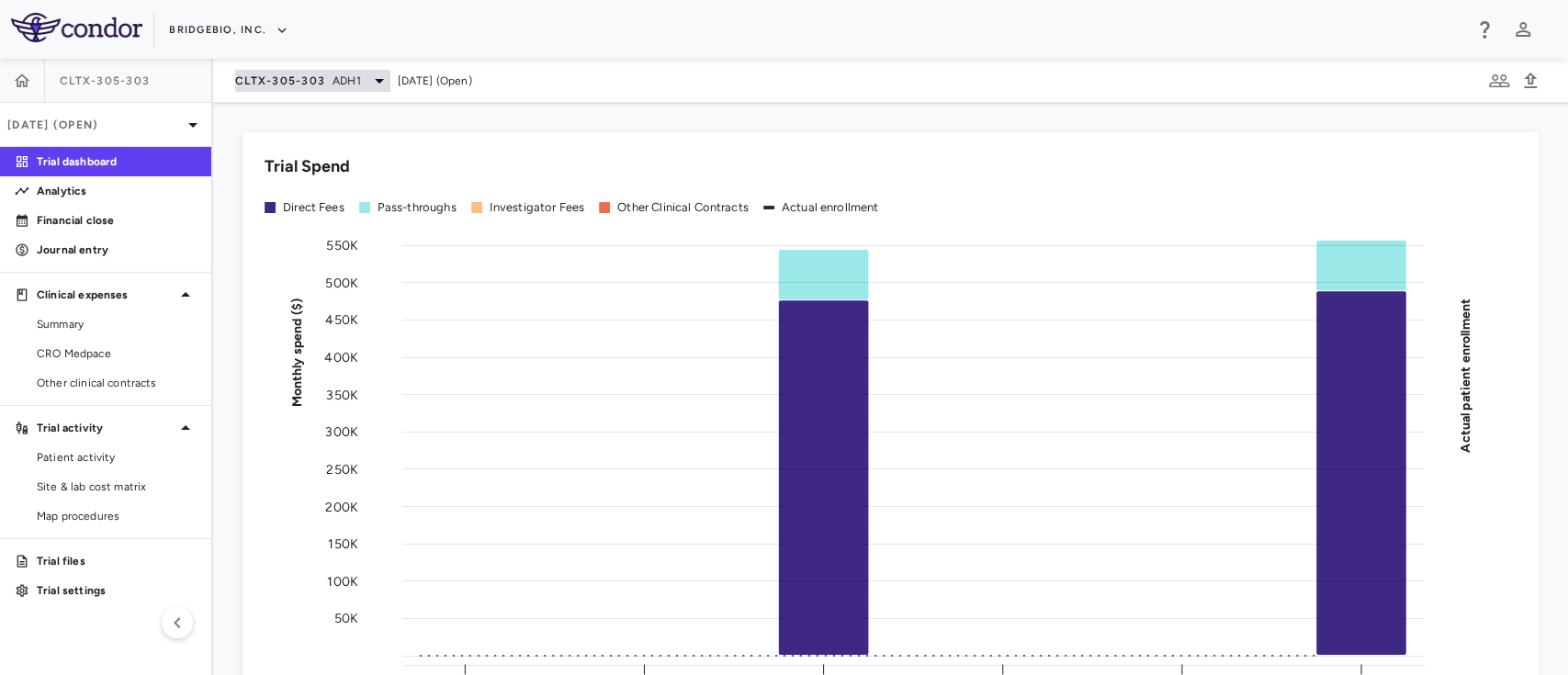
click at [376, 79] on icon at bounding box center [379, 81] width 9 height 5
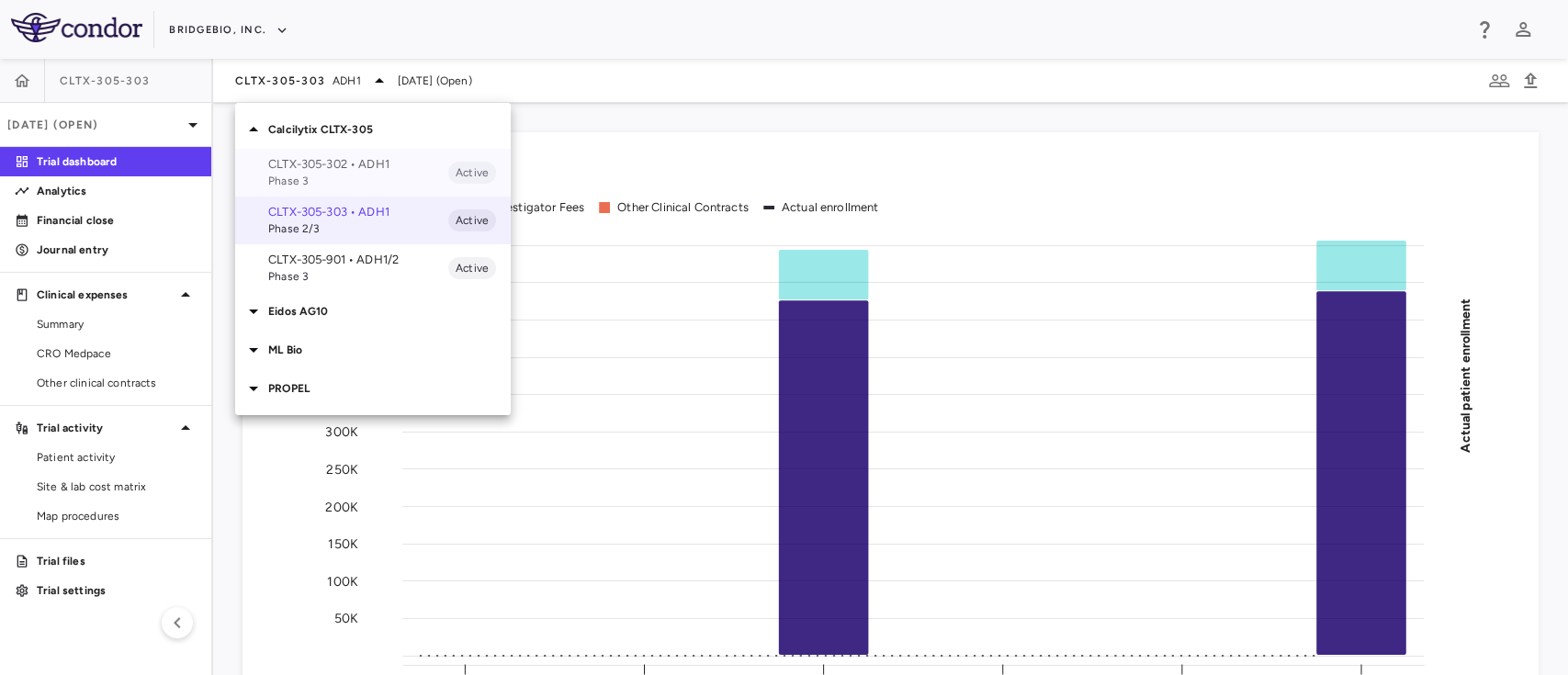
click at [368, 166] on p "CLTX-305-302 • ADH1" at bounding box center [357, 164] width 180 height 17
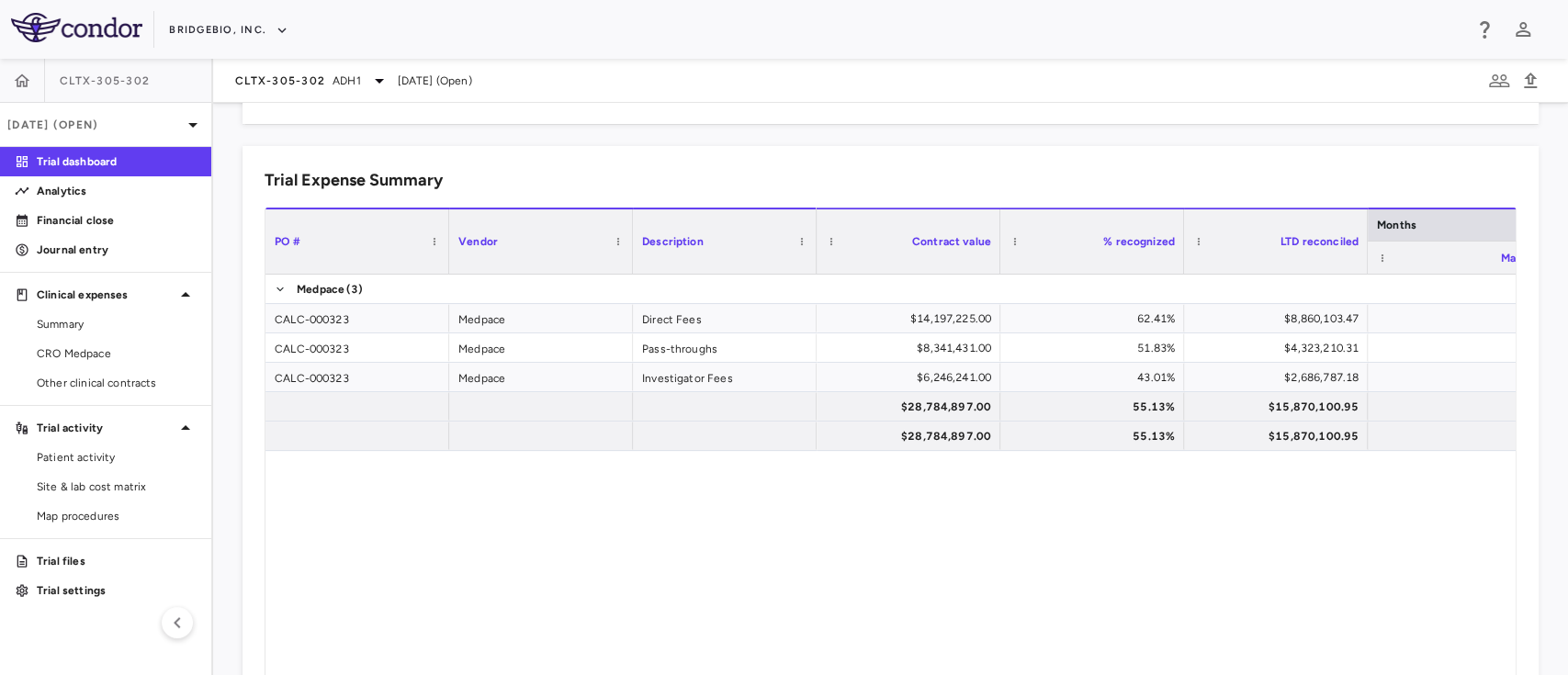
scroll to position [1199, 0]
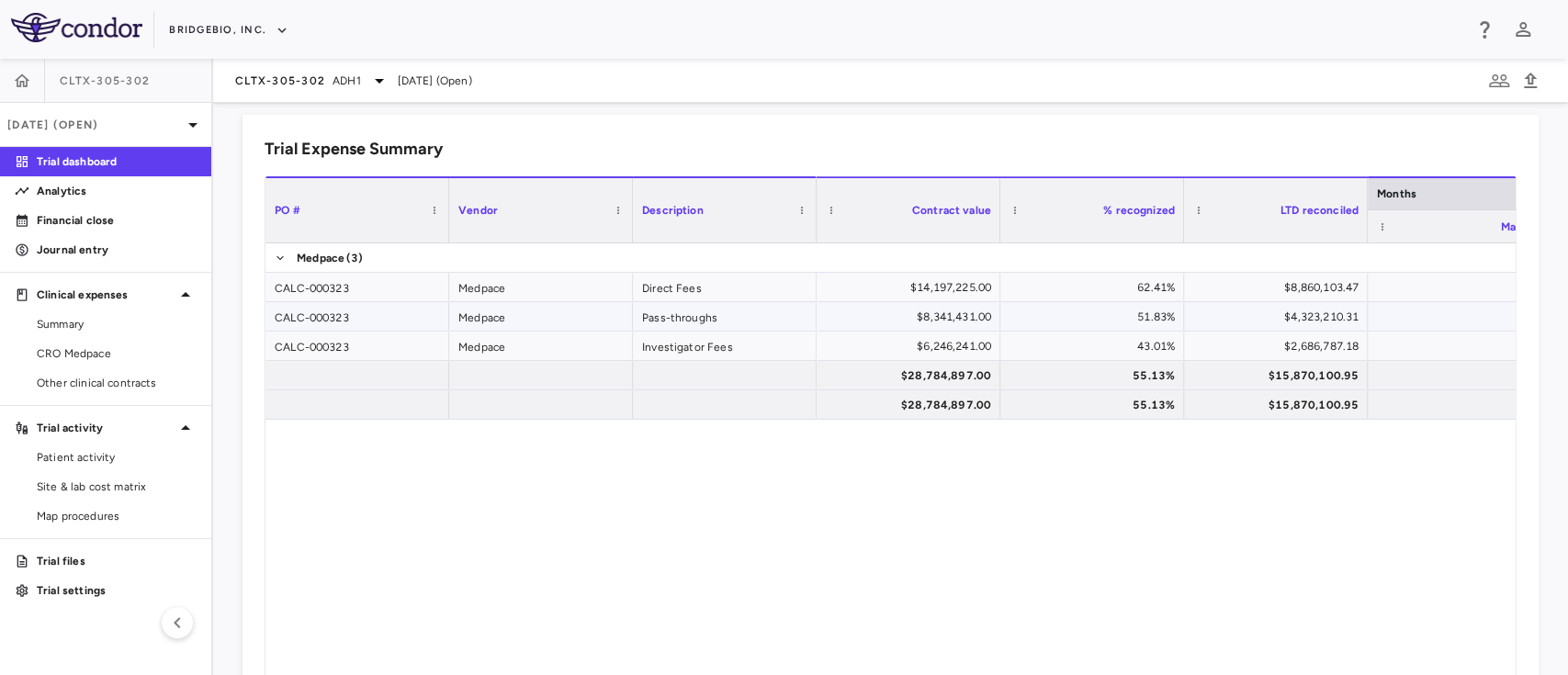
click at [1251, 305] on div "$4,323,210.31" at bounding box center [1280, 317] width 158 height 29
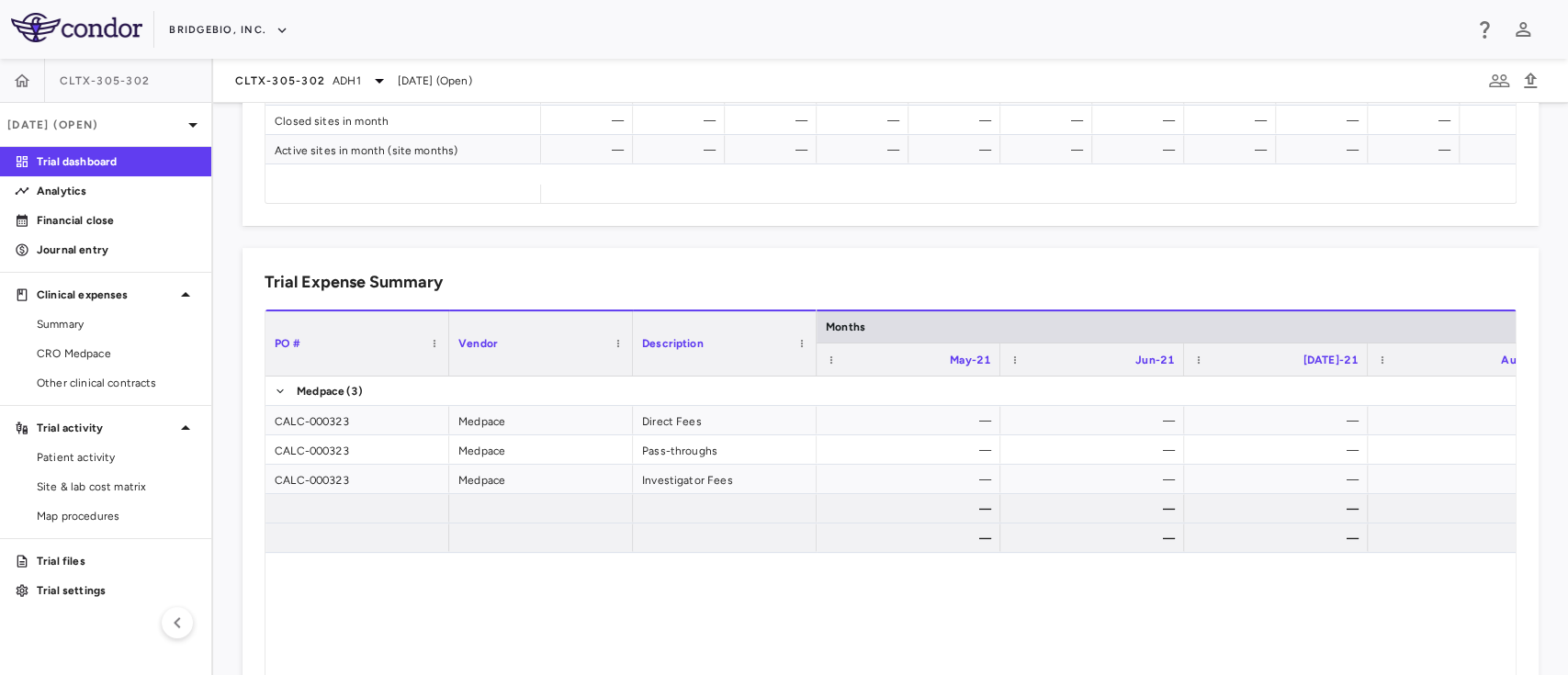
scroll to position [1115, 0]
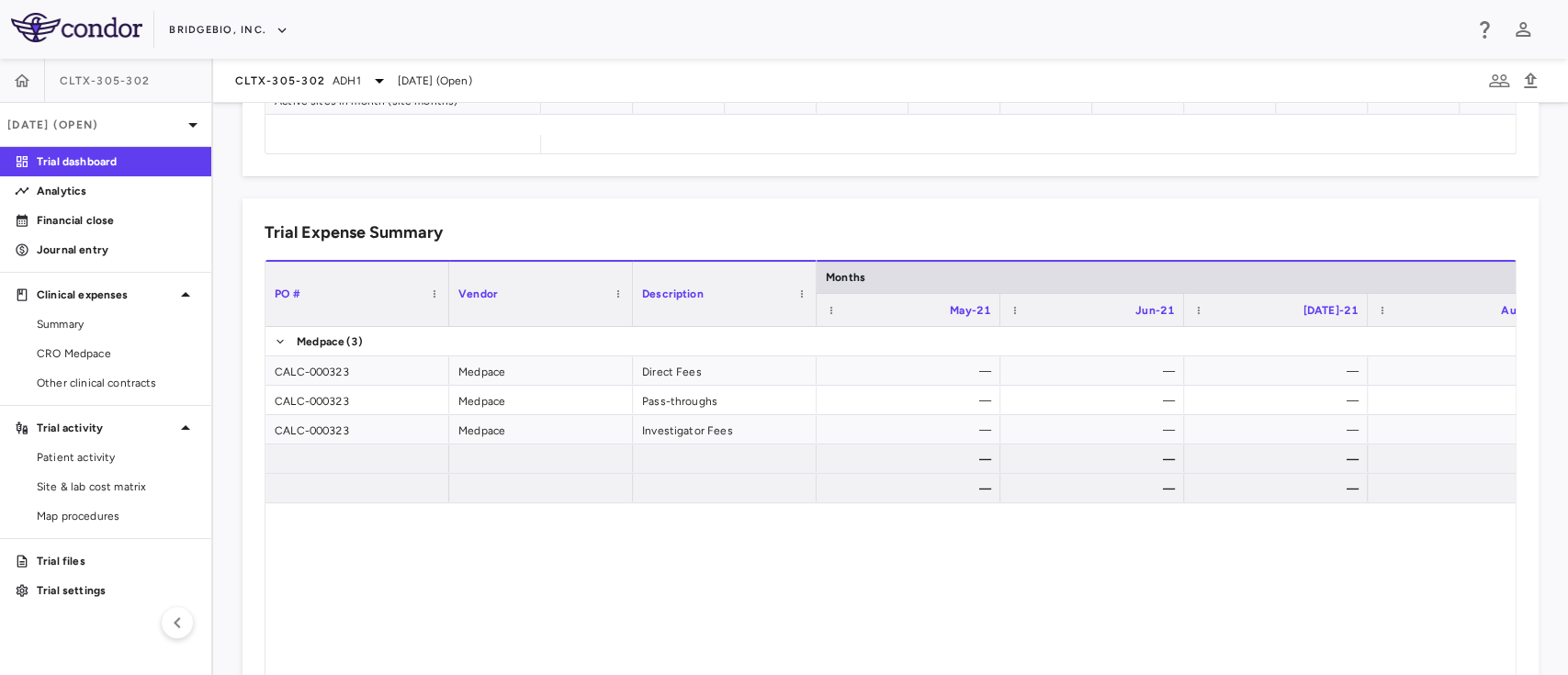
click at [979, 619] on div "62.41% $8,860,103.47 — — — — — 51.83% $4,323,210.31 — — — — — 43.01% $2,686,787…" at bounding box center [1166, 559] width 699 height 465
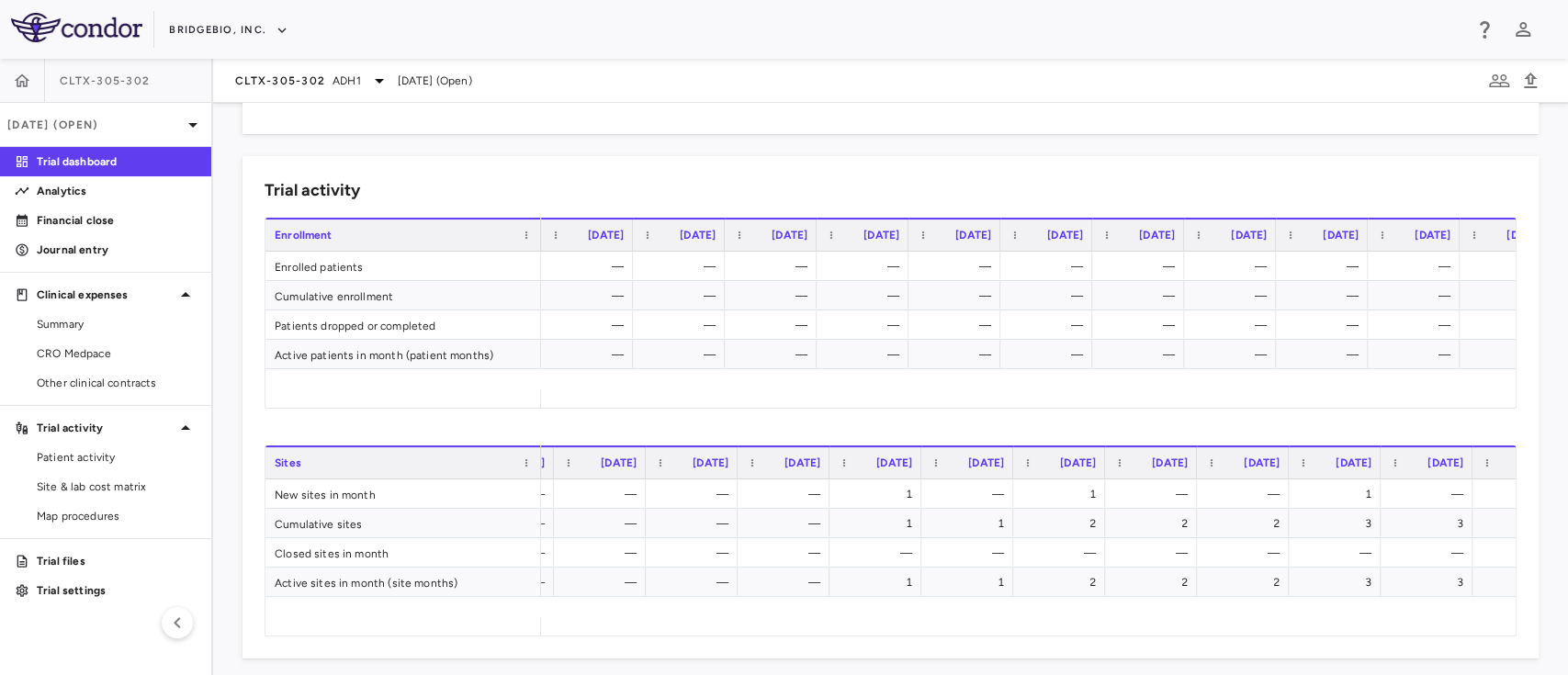
scroll to position [0, 1759]
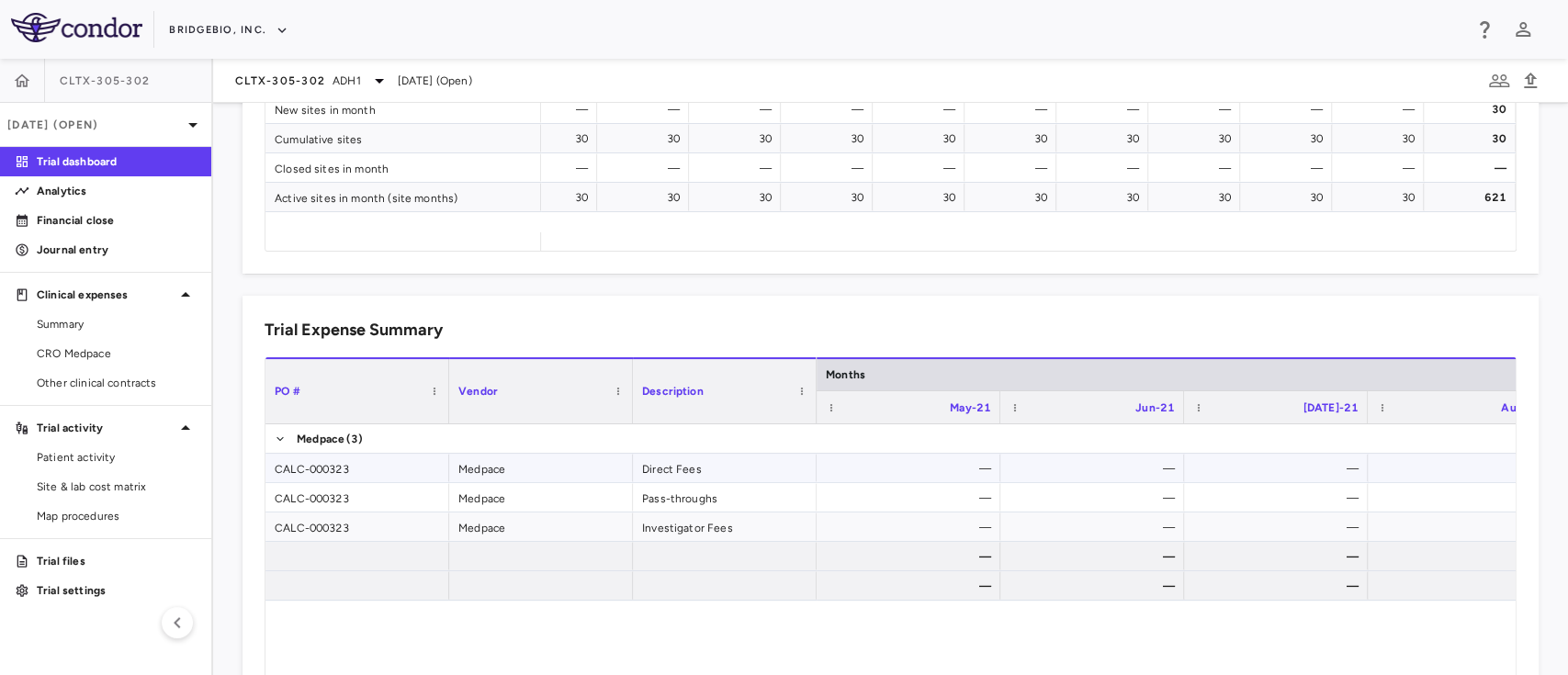
click at [1345, 479] on div "—" at bounding box center [1280, 469] width 158 height 29
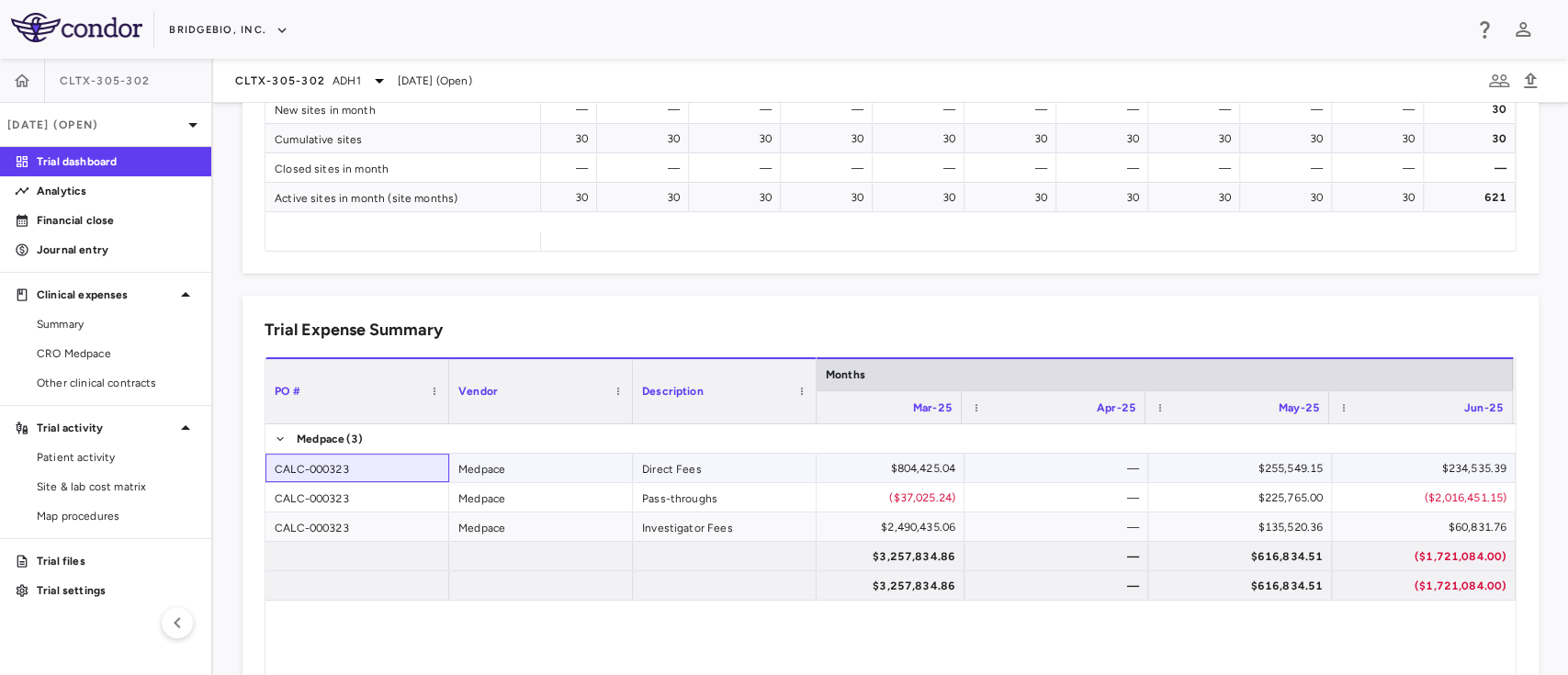
click at [353, 469] on div "CALC-000323" at bounding box center [357, 468] width 184 height 28
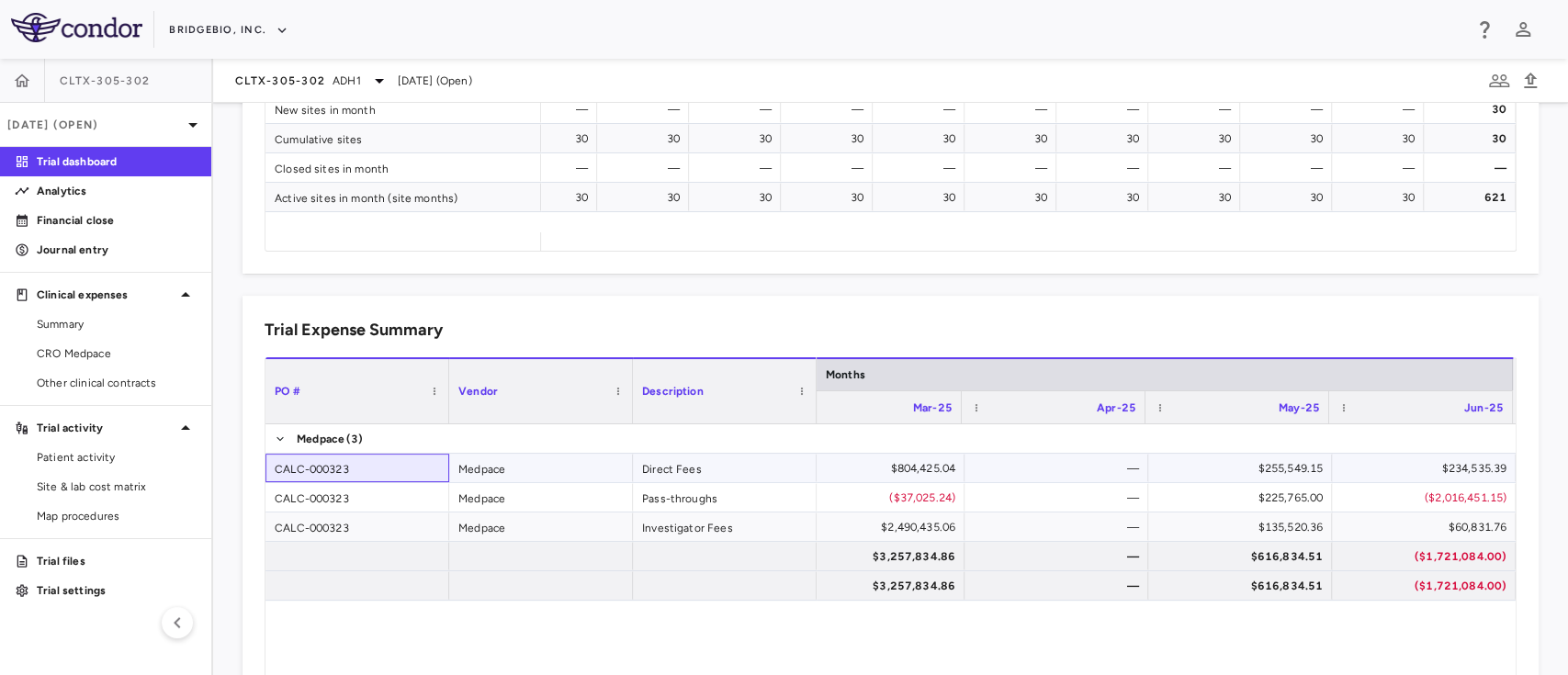
click at [353, 469] on div "CALC-000323" at bounding box center [357, 468] width 184 height 28
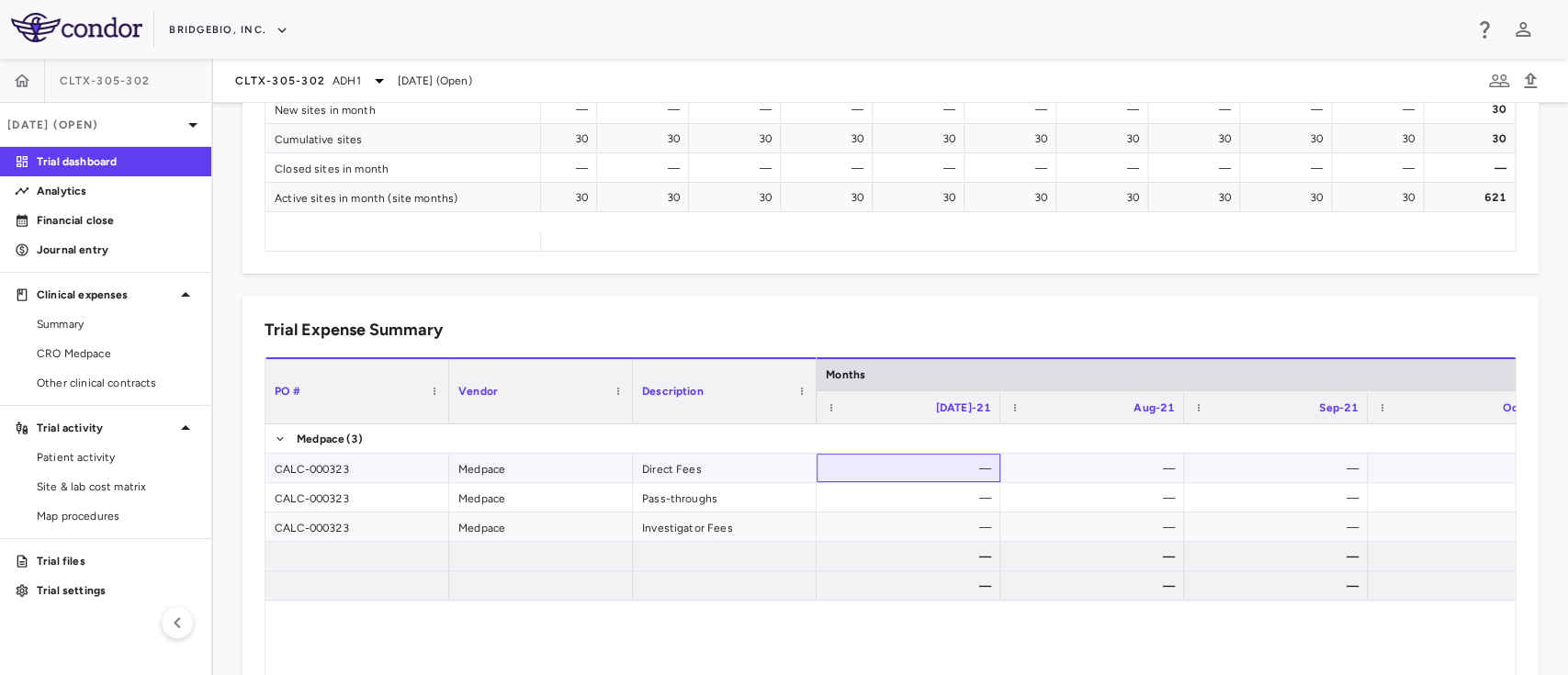
click at [904, 474] on div "—" at bounding box center [912, 469] width 158 height 29
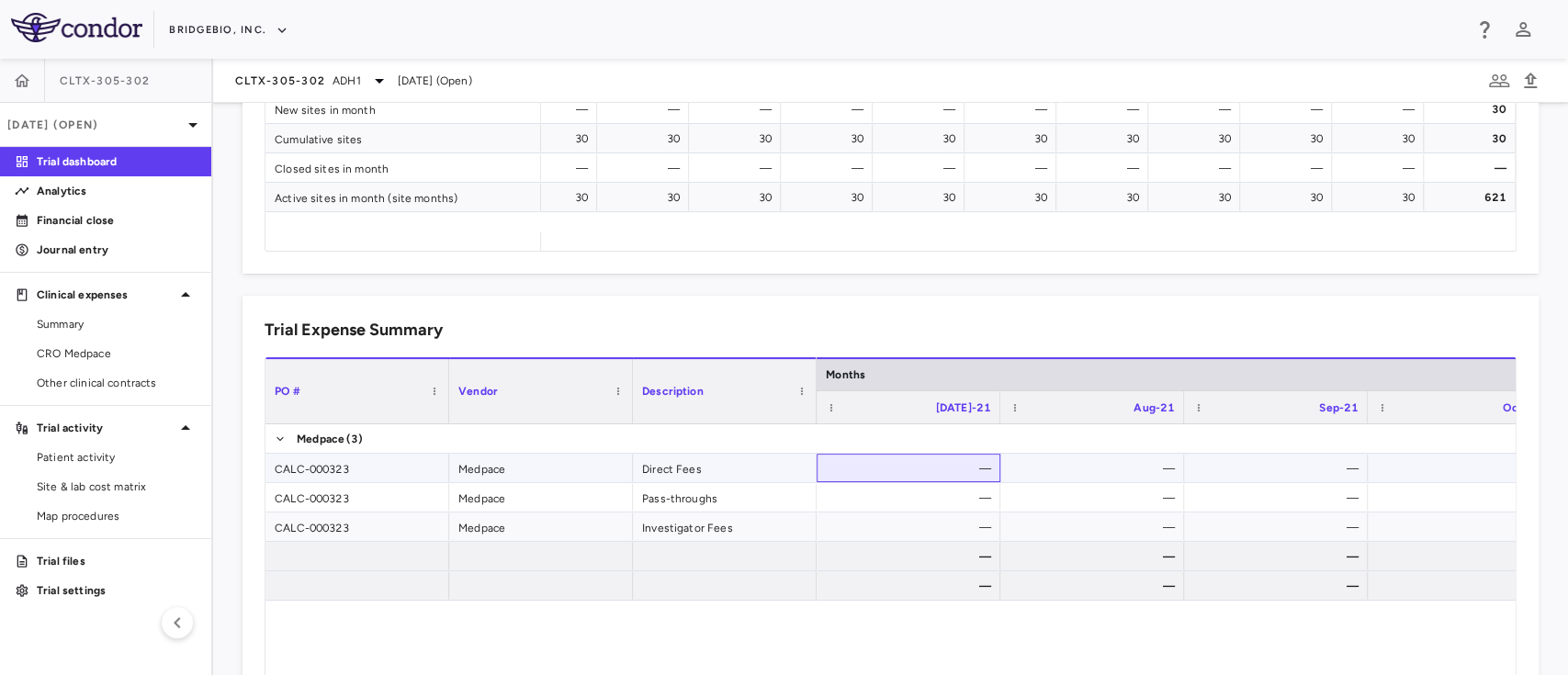
click at [904, 474] on div "—" at bounding box center [912, 469] width 158 height 29
click at [1028, 469] on div "—" at bounding box center [1096, 469] width 158 height 29
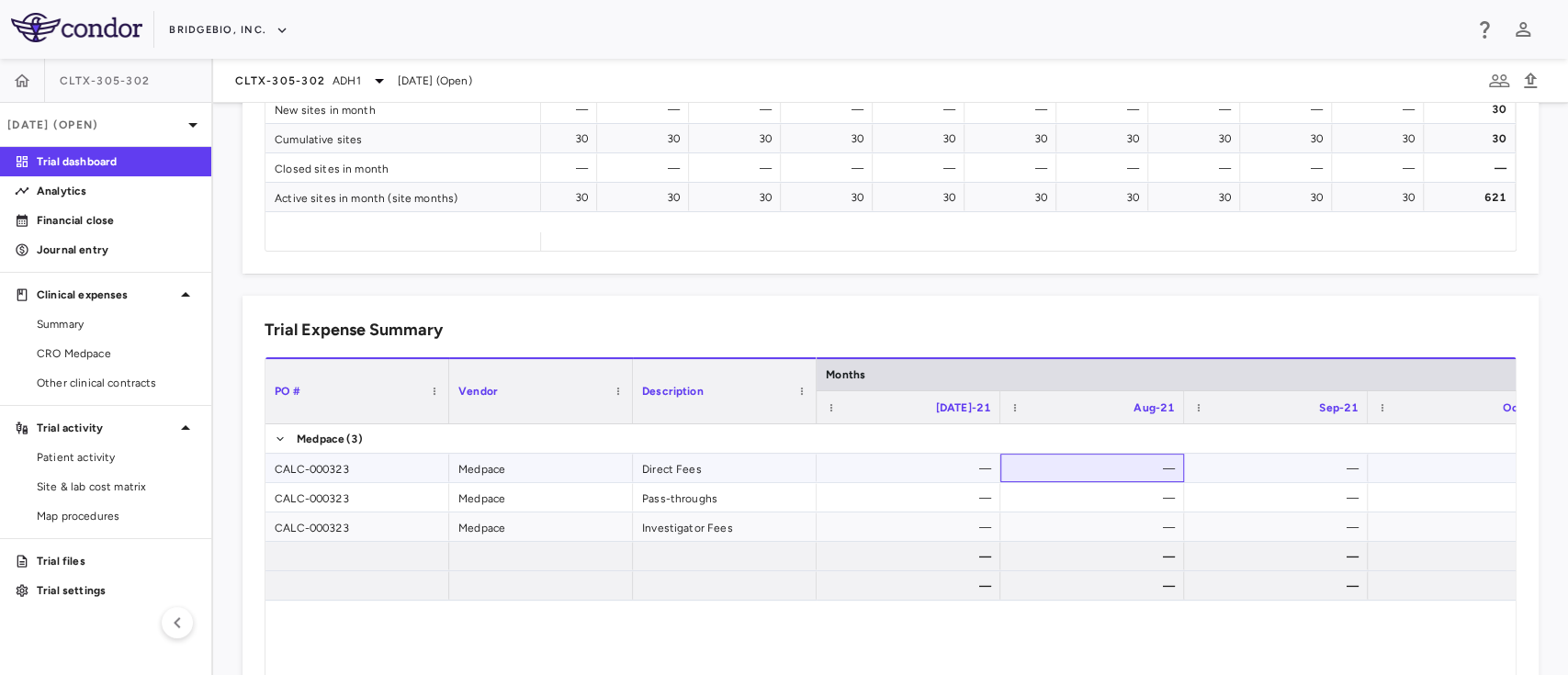
click at [1028, 469] on div "—" at bounding box center [1096, 469] width 158 height 29
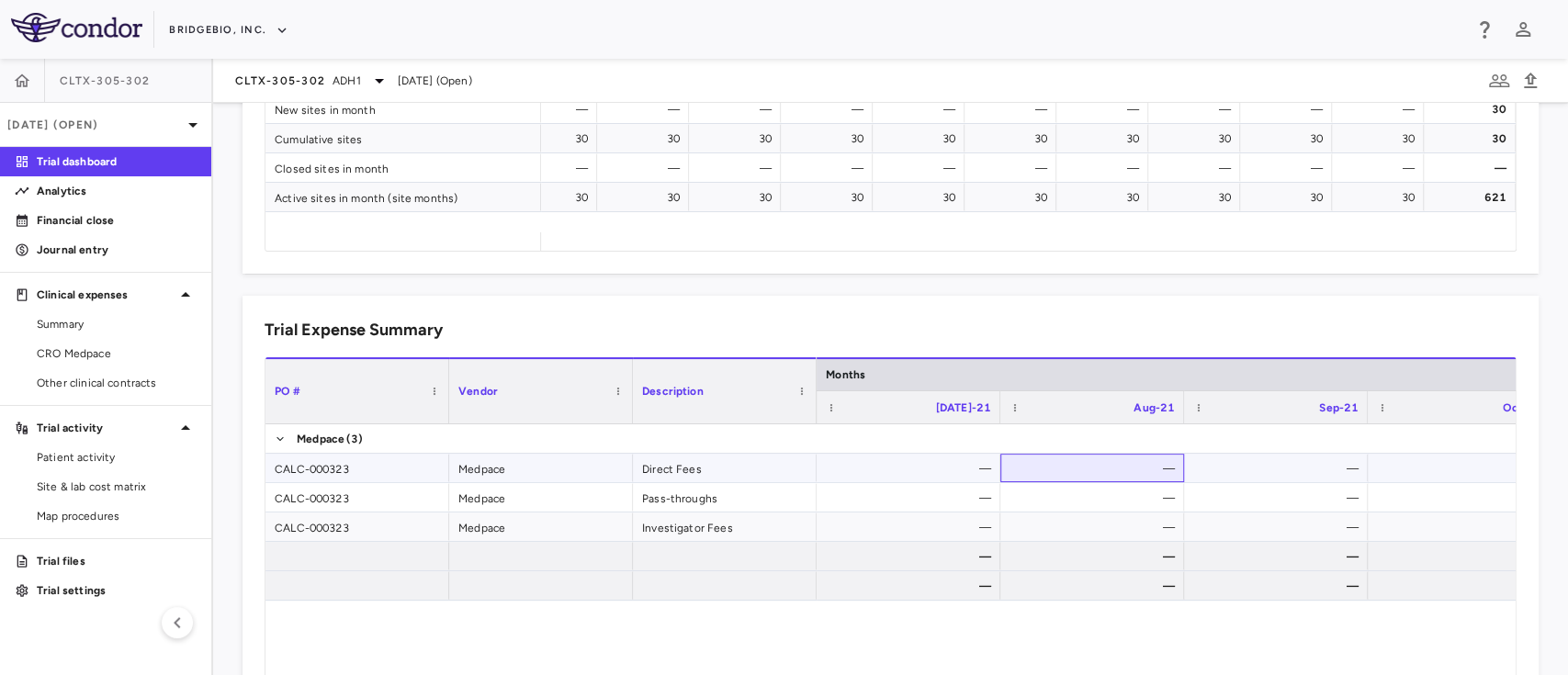
click at [1028, 469] on div "—" at bounding box center [1096, 469] width 158 height 29
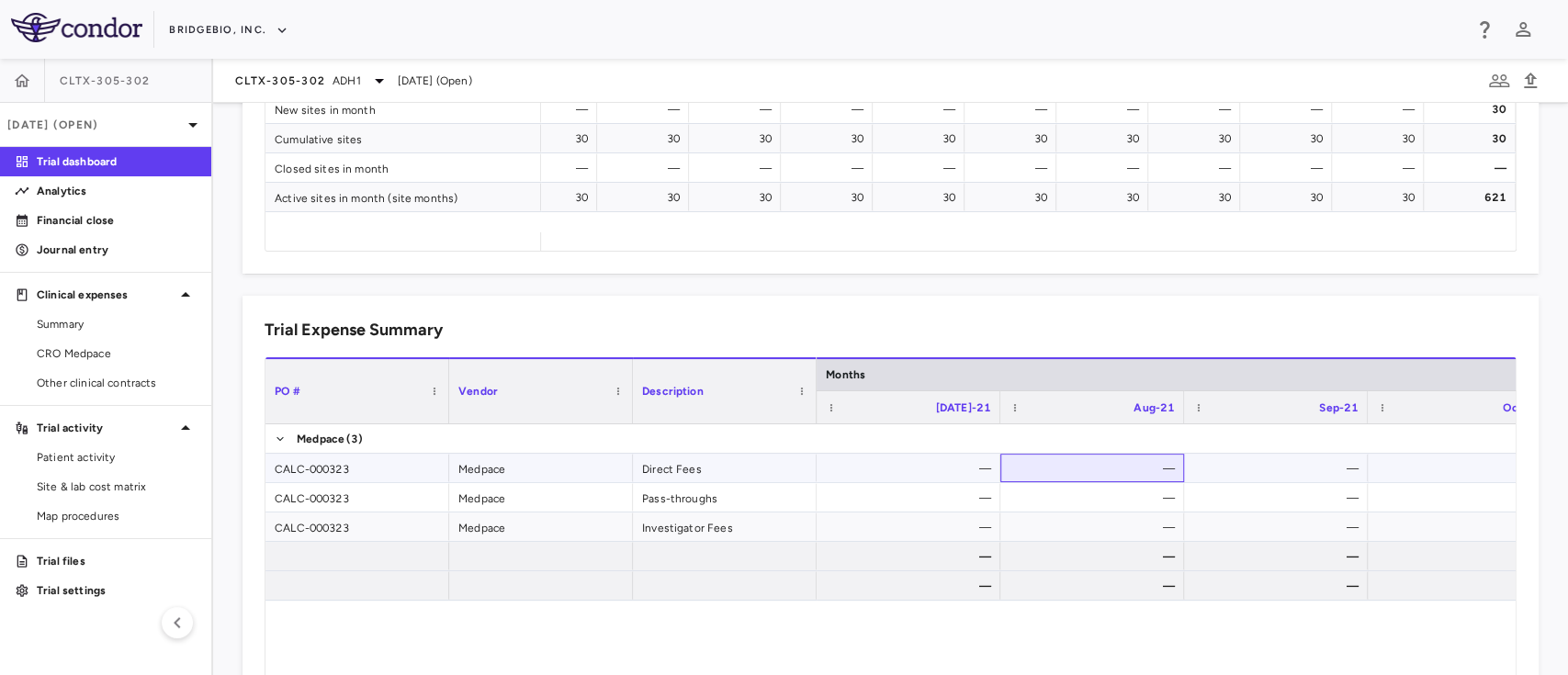
click at [1028, 469] on div "—" at bounding box center [1096, 469] width 158 height 29
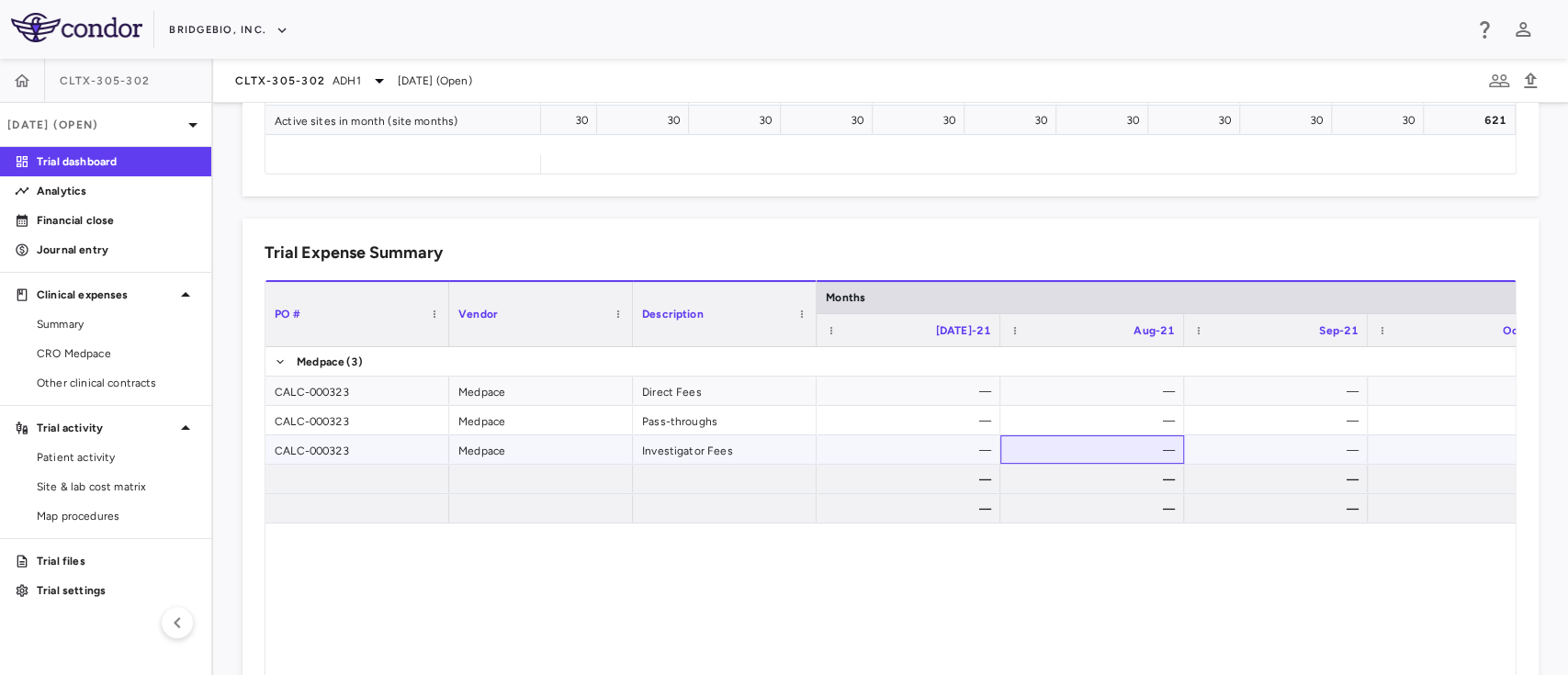
click at [1086, 449] on div "—" at bounding box center [1096, 450] width 158 height 29
click at [905, 562] on div "— — — — — — — — — — — — — — — — — — — — — — — — — — — — — — — — — — —" at bounding box center [1166, 580] width 699 height 465
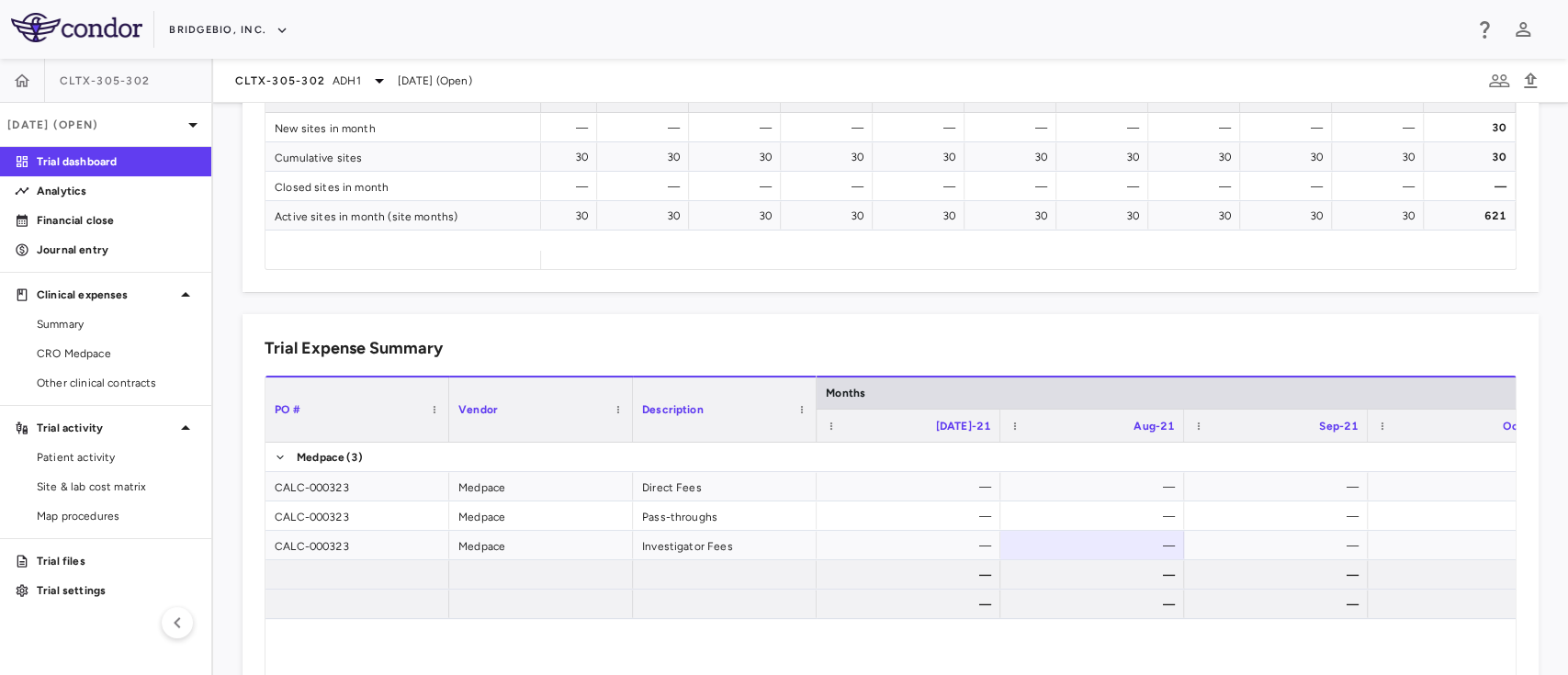
scroll to position [835, 0]
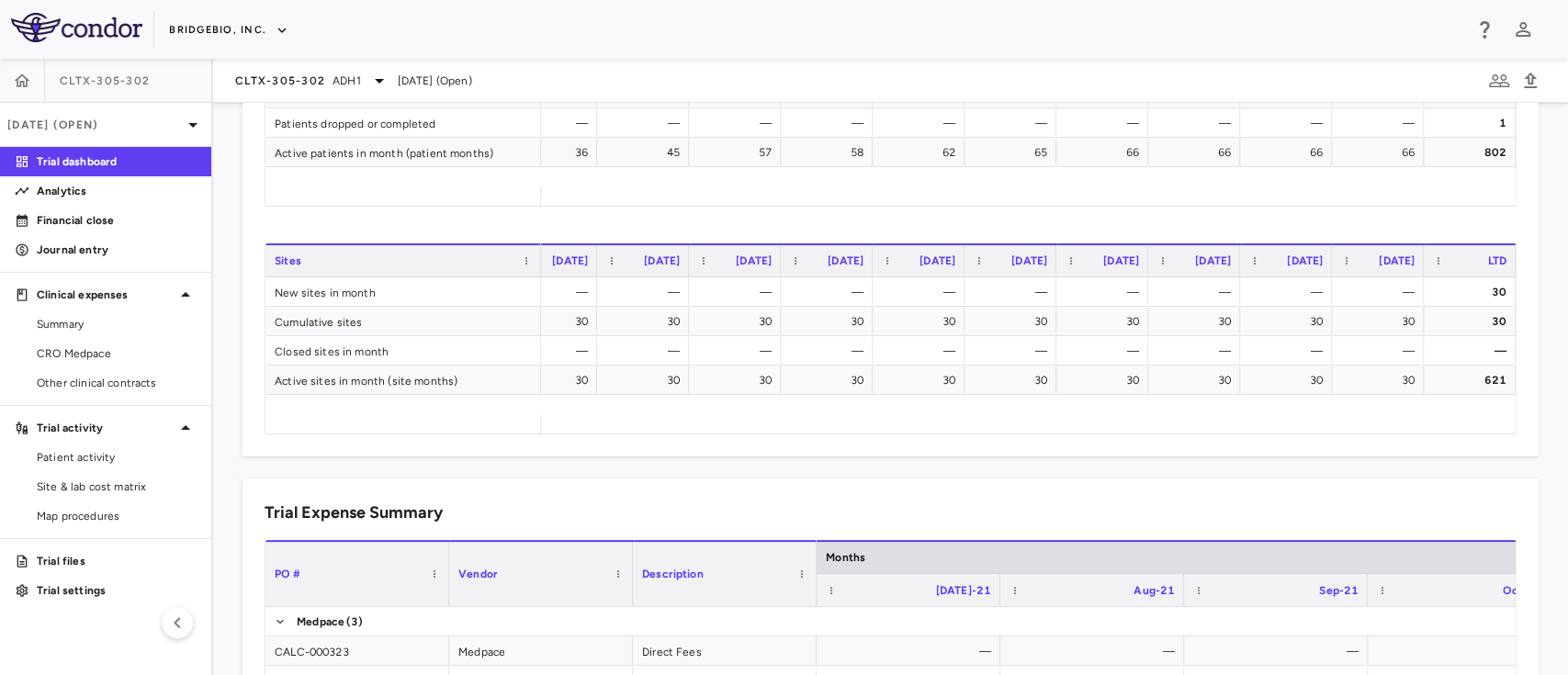
drag, startPoint x: 162, startPoint y: 28, endPoint x: 260, endPoint y: 35, distance: 98.2
click at [260, 35] on div "BridgeBio, Inc." at bounding box center [784, 29] width 1568 height 58
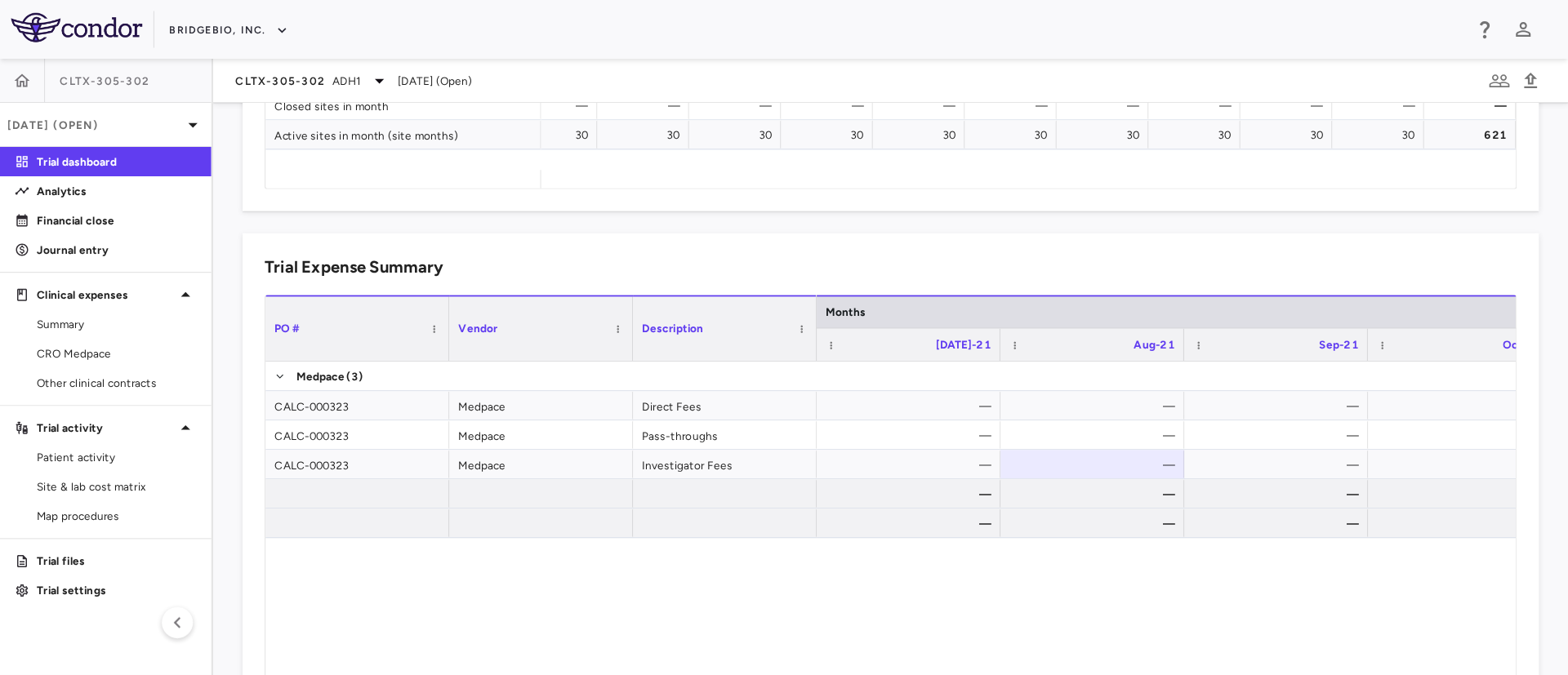
scroll to position [0, 816]
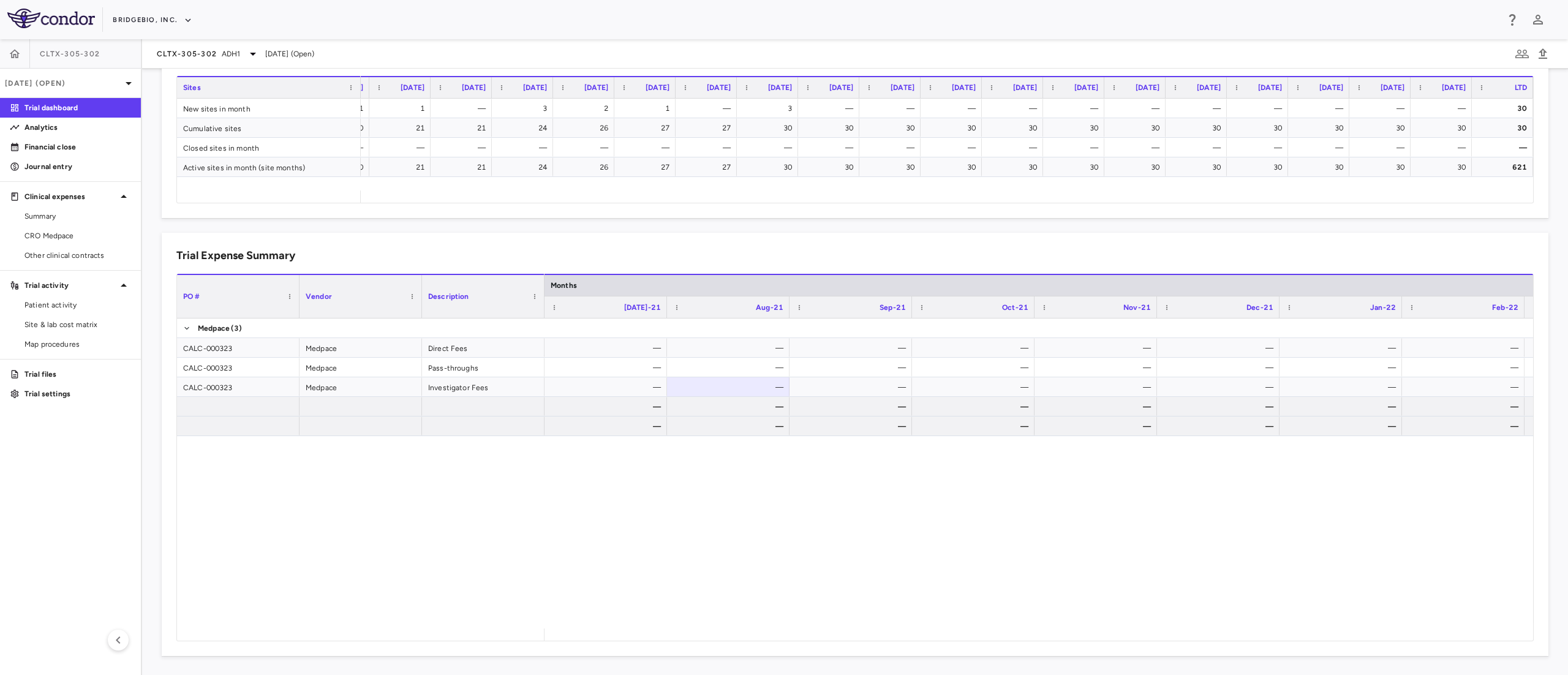
drag, startPoint x: 1007, startPoint y: 3, endPoint x: 730, endPoint y: 558, distance: 620.3
click at [730, 450] on div "— — — — — — — — — — — — — — — — — — — — — — — — — — — — — — — — — — — — — — — —…" at bounding box center [1038, 473] width 988 height 310
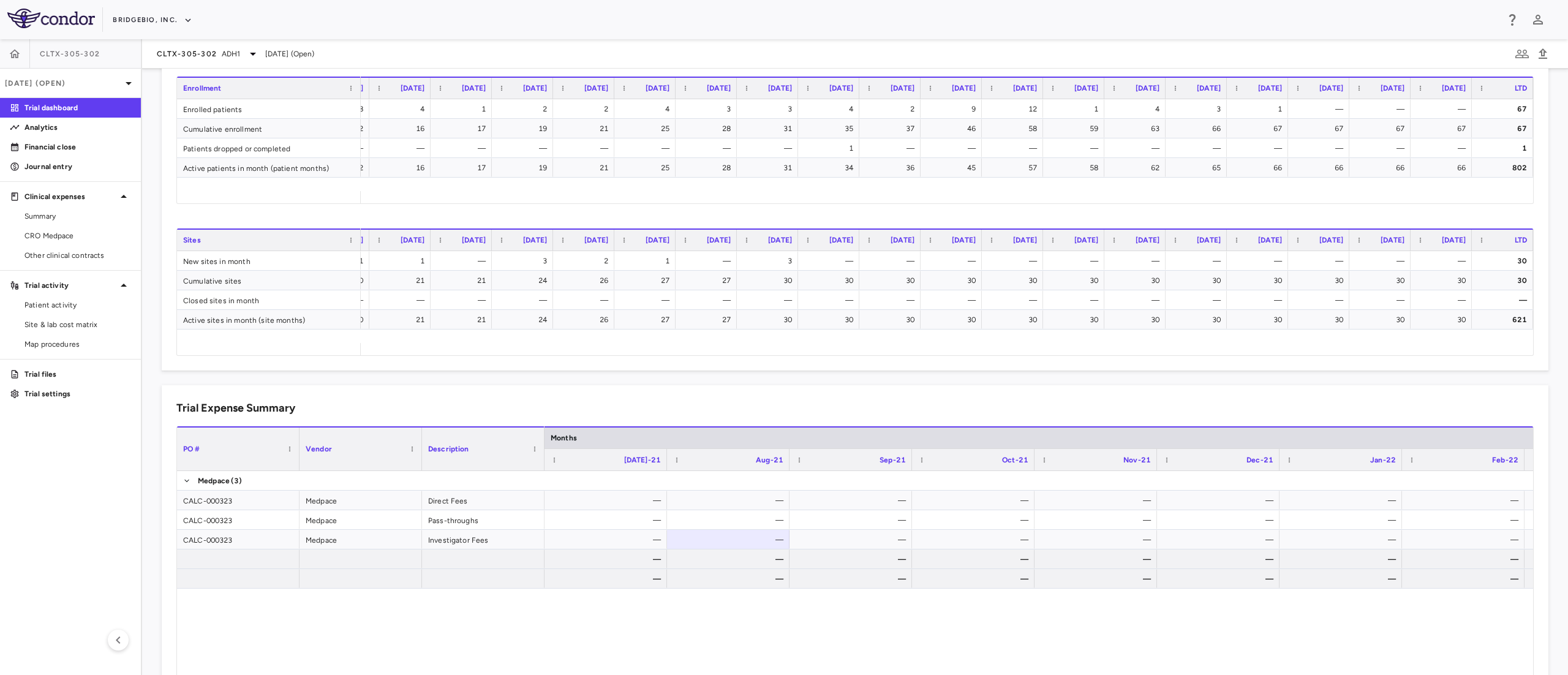
scroll to position [476, 0]
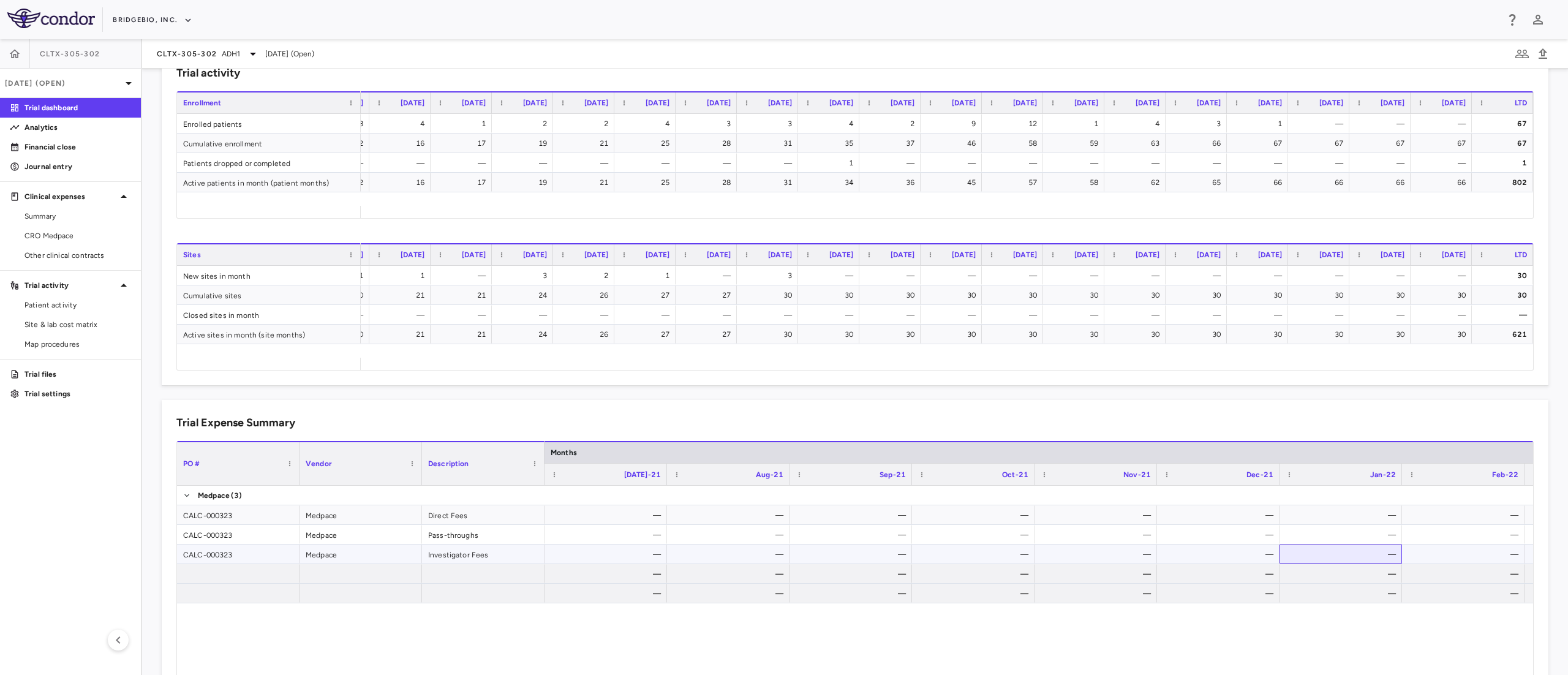
click at [1045, 450] on div "—" at bounding box center [1343, 554] width 105 height 19
click at [1045, 450] on div "— — — — — — — — — — — — — — — — — — — — — — — — — — — — — — — — — — — — — — — —…" at bounding box center [1038, 641] width 988 height 310
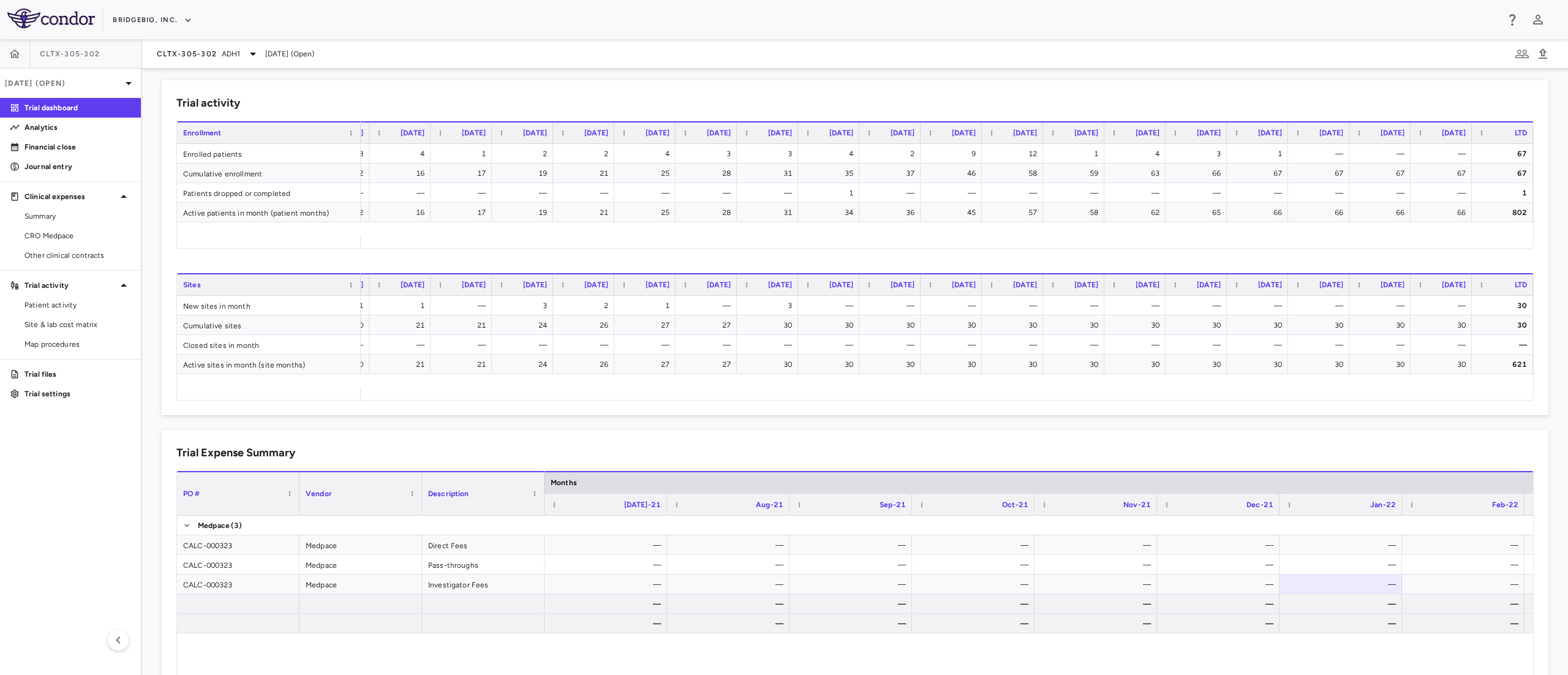
scroll to position [448, 0]
